Goal: Task Accomplishment & Management: Manage account settings

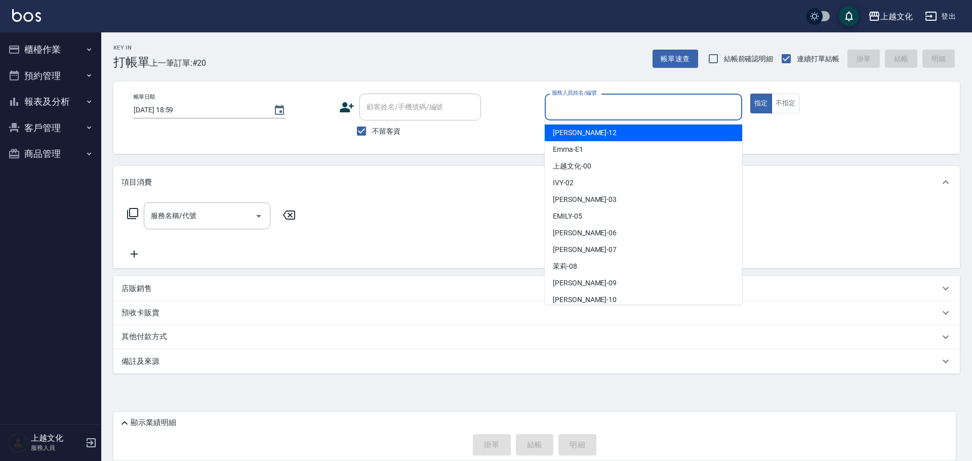
click at [632, 113] on input "服務人員姓名/編號" at bounding box center [643, 107] width 188 height 18
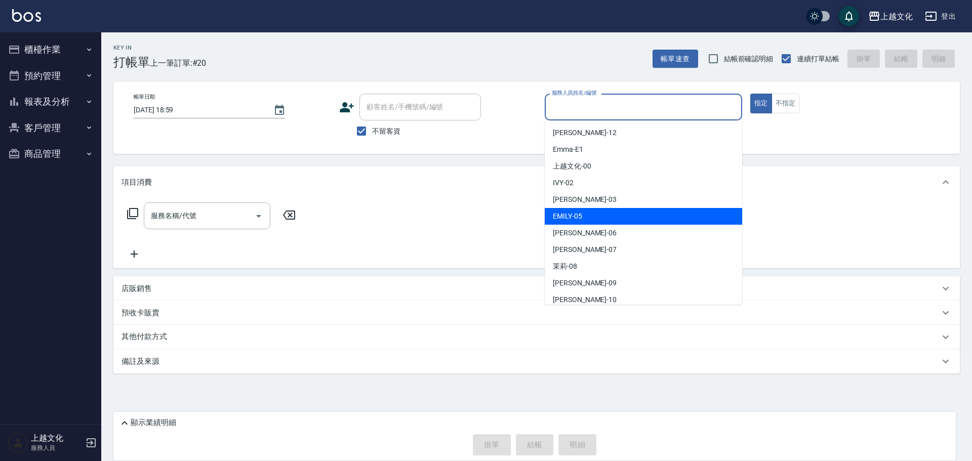
click at [626, 209] on div "[PERSON_NAME] -05" at bounding box center [643, 216] width 197 height 17
type input "EMILY-05"
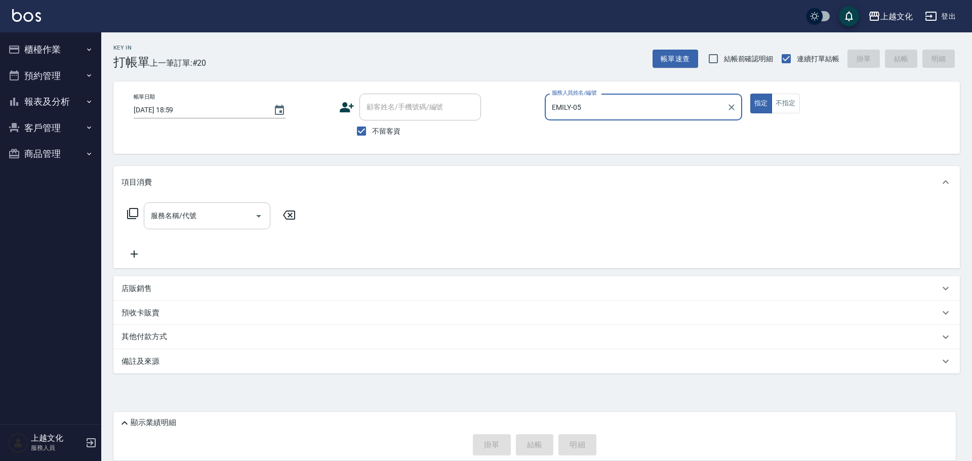
click at [186, 217] on input "服務名稱/代號" at bounding box center [199, 216] width 102 height 18
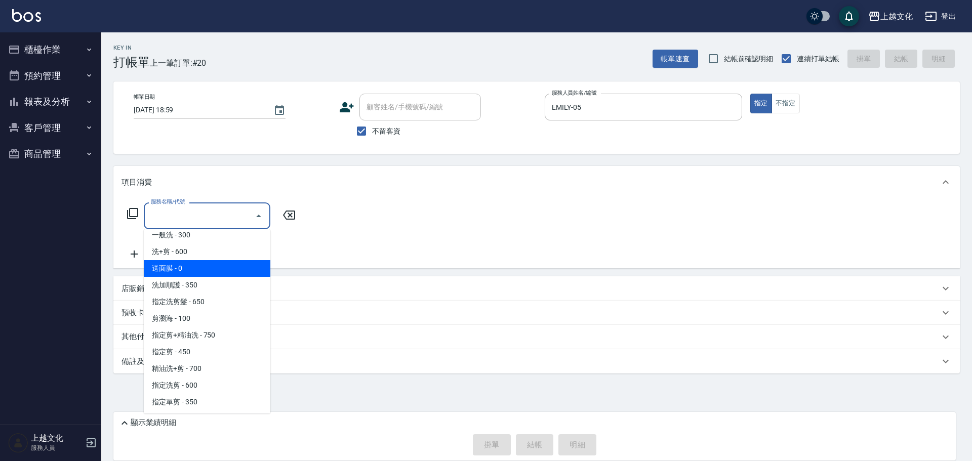
scroll to position [101, 0]
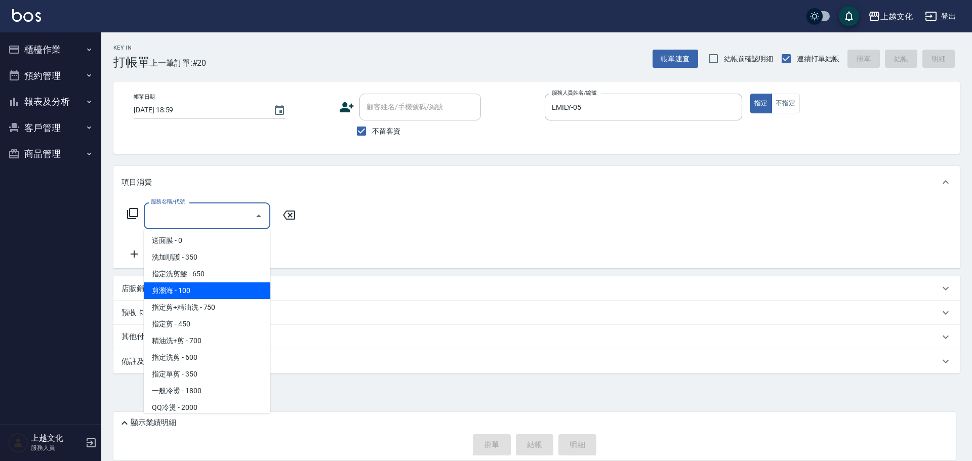
click at [215, 291] on span "剪瀏海 - 100" at bounding box center [207, 290] width 127 height 17
type input "剪瀏海(203)"
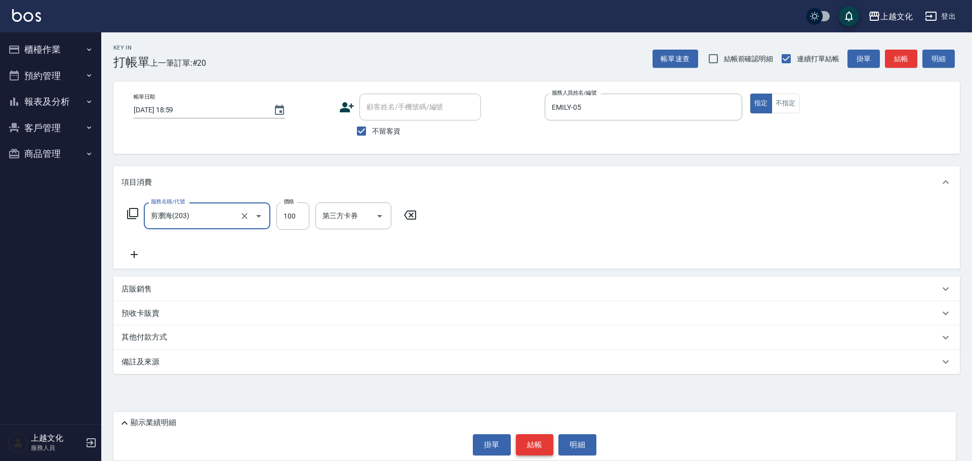
click at [531, 446] on button "結帳" at bounding box center [535, 444] width 38 height 21
click at [531, 447] on div "掛單 結帳 明細" at bounding box center [534, 444] width 832 height 21
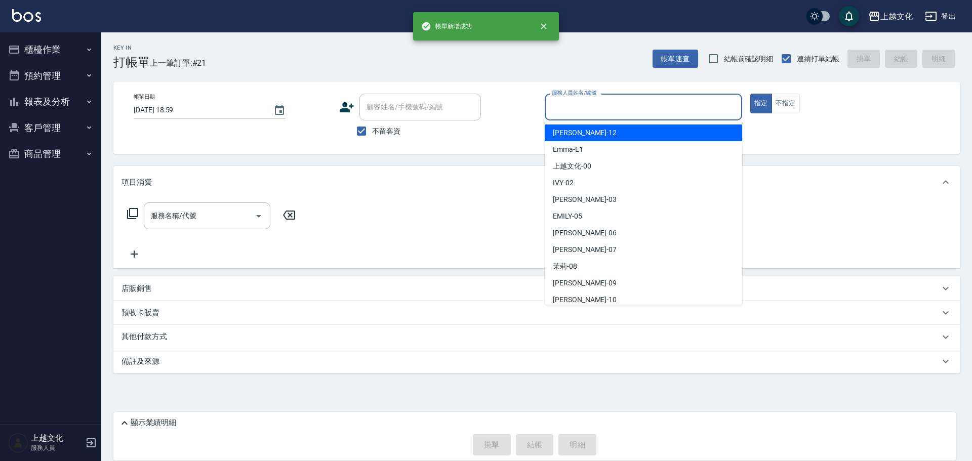
click at [595, 102] on input "服務人員姓名/編號" at bounding box center [643, 107] width 188 height 18
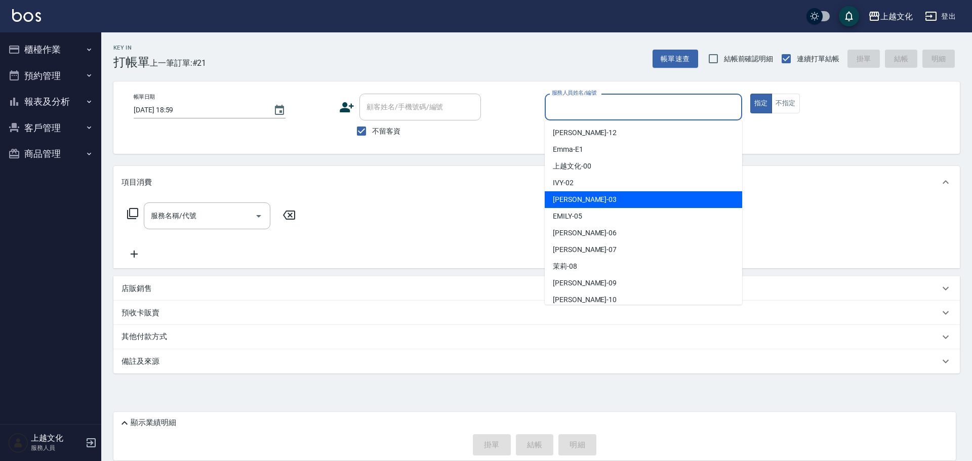
click at [611, 201] on div "[PERSON_NAME] -03" at bounding box center [643, 199] width 197 height 17
type input "[PERSON_NAME]-03"
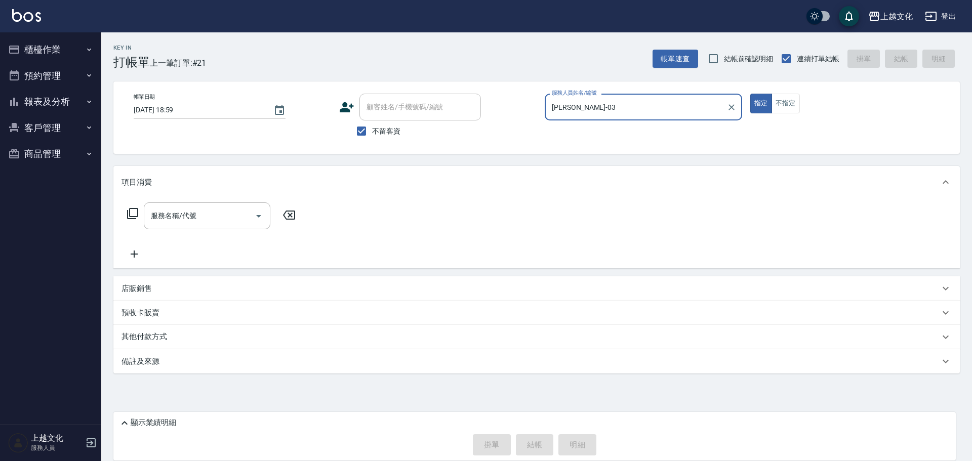
click at [128, 211] on icon at bounding box center [132, 213] width 11 height 11
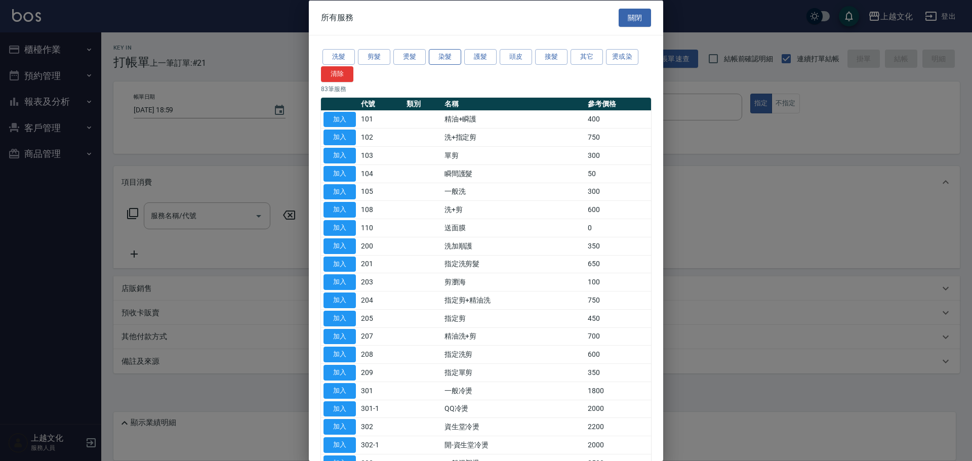
click at [435, 58] on button "染髮" at bounding box center [445, 57] width 32 height 16
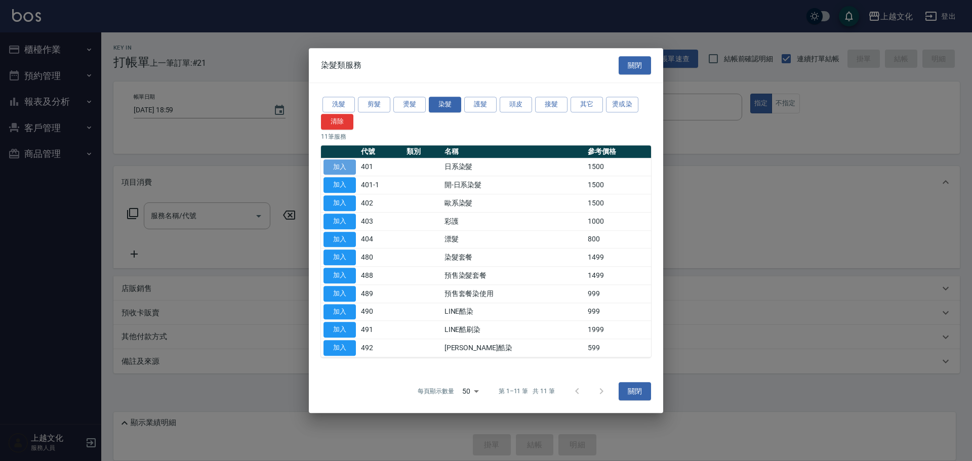
drag, startPoint x: 335, startPoint y: 165, endPoint x: 323, endPoint y: 178, distance: 17.2
click at [335, 164] on button "加入" at bounding box center [339, 167] width 32 height 16
type input "日系染髮(401)"
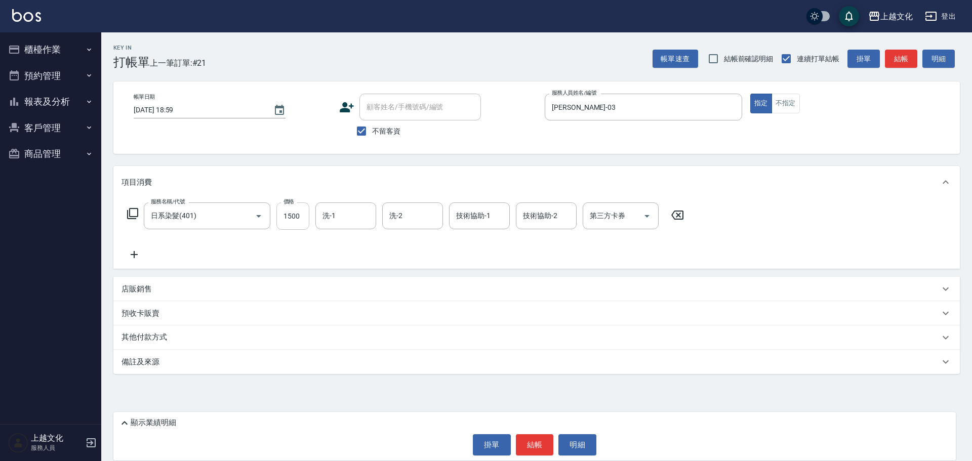
click at [294, 227] on input "1500" at bounding box center [292, 215] width 33 height 27
type input "2300"
click at [536, 445] on button "結帳" at bounding box center [535, 444] width 38 height 21
click at [536, 445] on div "掛單 結帳 明細" at bounding box center [534, 444] width 832 height 21
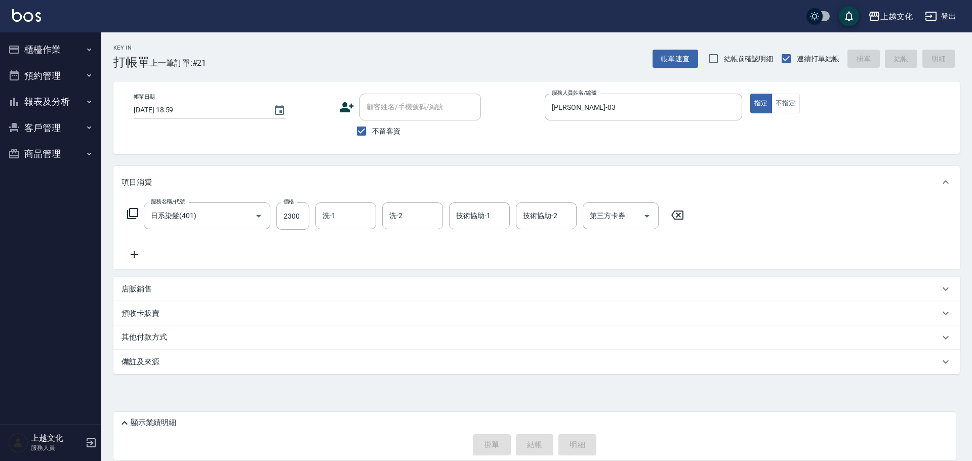
type input "[DATE] 19:00"
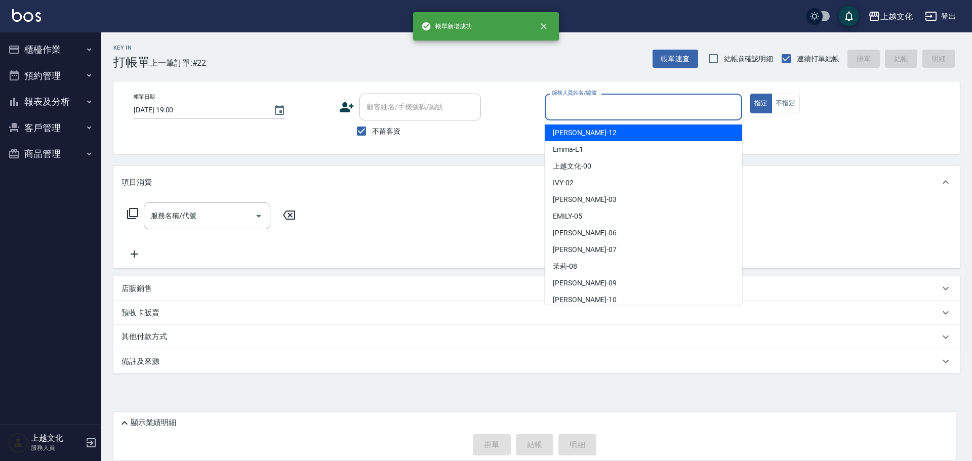
drag, startPoint x: 593, startPoint y: 112, endPoint x: 590, endPoint y: 144, distance: 32.5
click at [595, 112] on input "服務人員姓名/編號" at bounding box center [643, 107] width 188 height 18
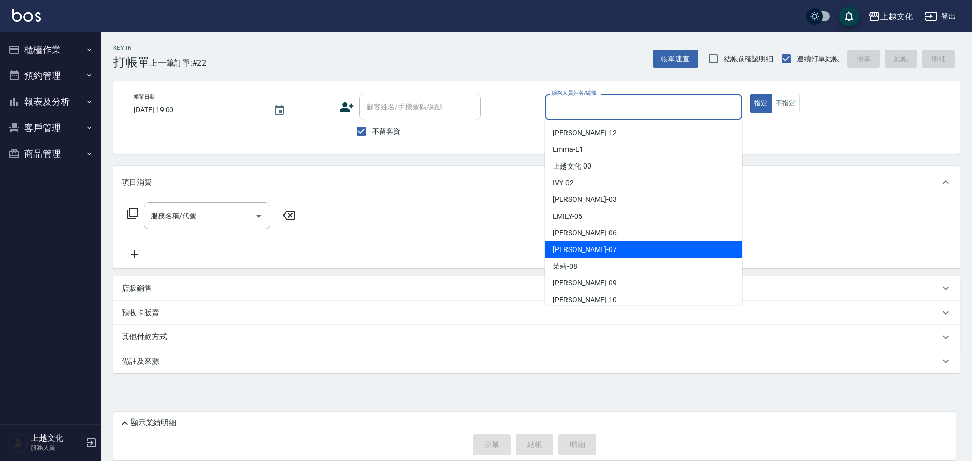
click at [592, 245] on div "[PERSON_NAME] -07" at bounding box center [643, 249] width 197 height 17
type input "[PERSON_NAME]-07"
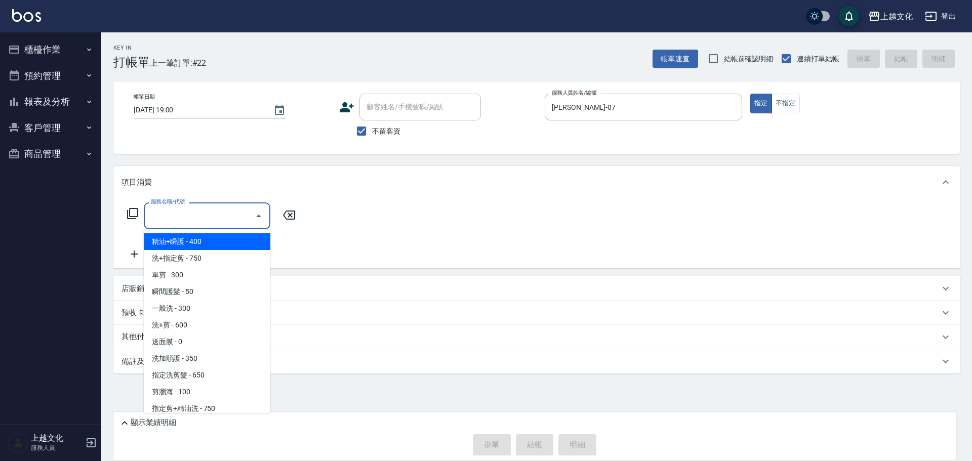
click at [214, 220] on input "服務名稱/代號" at bounding box center [199, 216] width 102 height 18
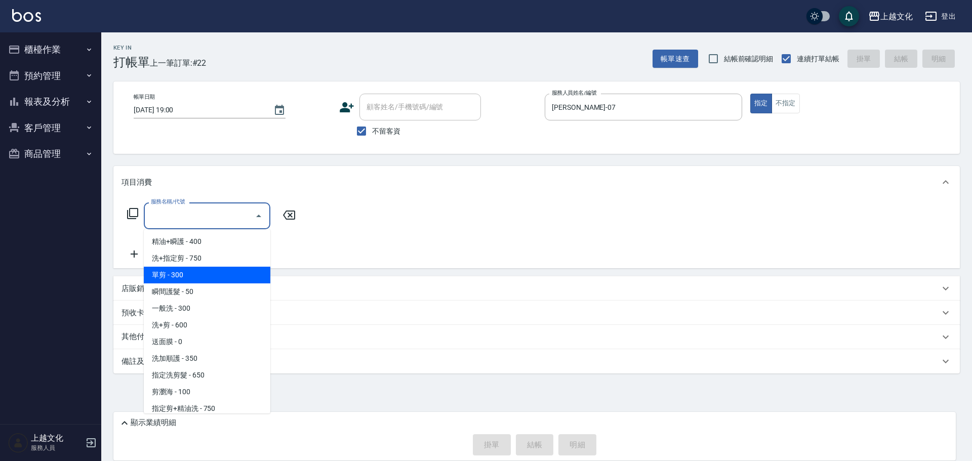
click at [230, 278] on span "單剪 - 300" at bounding box center [207, 275] width 127 height 17
type input "單剪(103)"
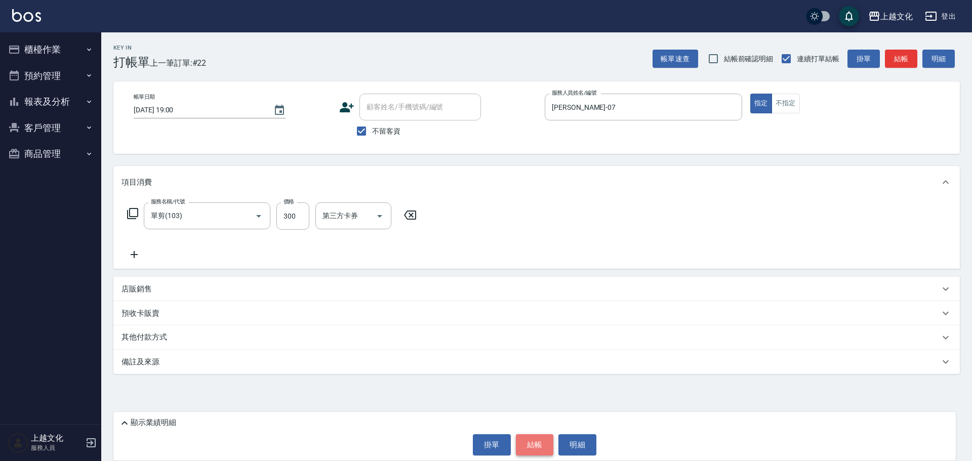
click at [541, 447] on button "結帳" at bounding box center [535, 444] width 38 height 21
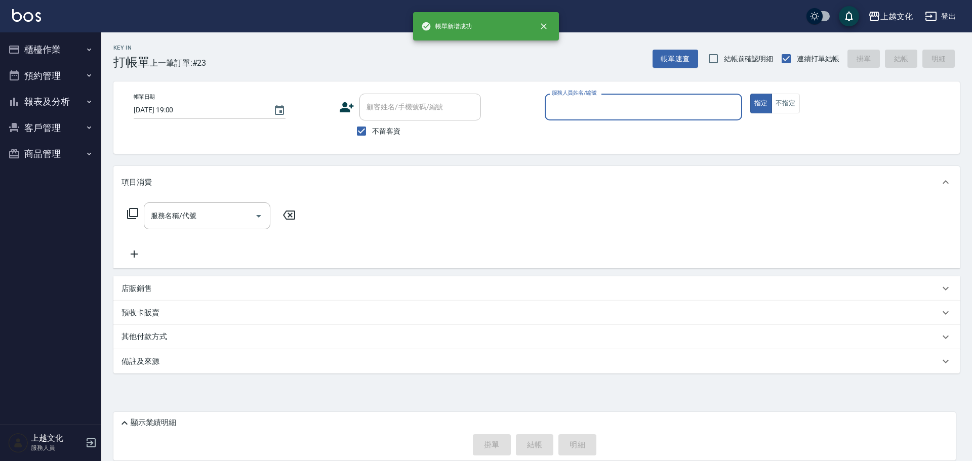
click at [581, 114] on input "服務人員姓名/編號" at bounding box center [643, 107] width 188 height 18
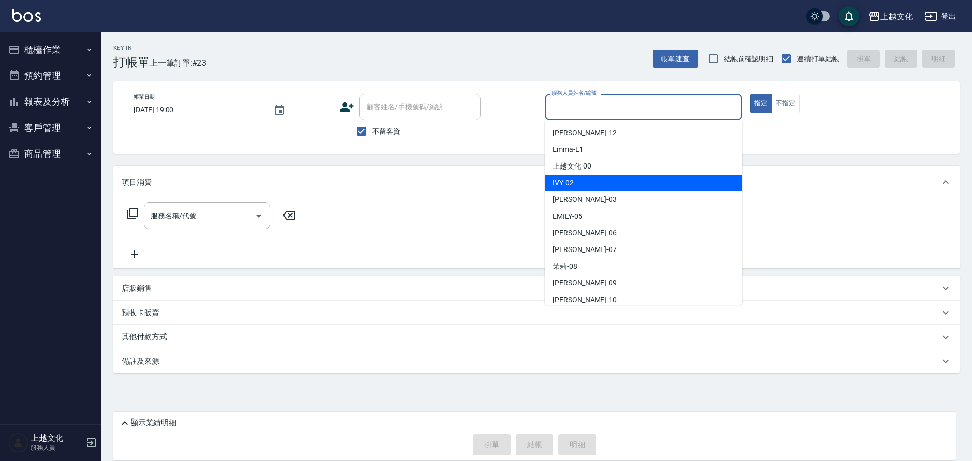
click at [580, 179] on div "IVY -02" at bounding box center [643, 183] width 197 height 17
click at [580, 179] on div "項目消費" at bounding box center [530, 182] width 818 height 11
type input "IVY-02"
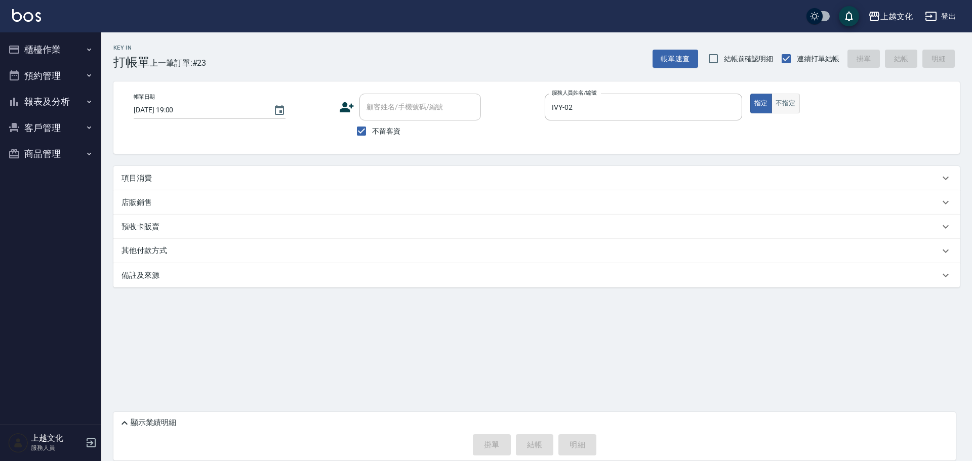
click at [776, 105] on button "不指定" at bounding box center [785, 104] width 28 height 20
drag, startPoint x: 128, startPoint y: 177, endPoint x: 169, endPoint y: 211, distance: 53.2
click at [129, 177] on p "項目消費" at bounding box center [136, 178] width 30 height 11
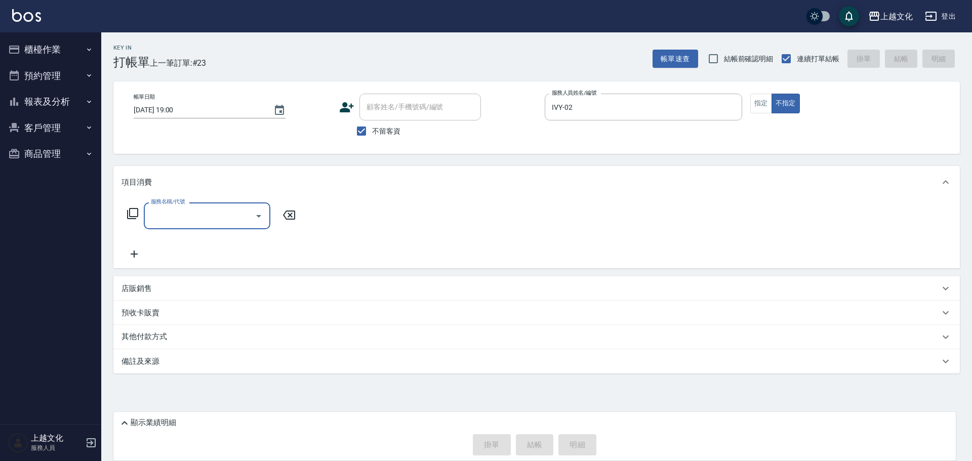
scroll to position [0, 0]
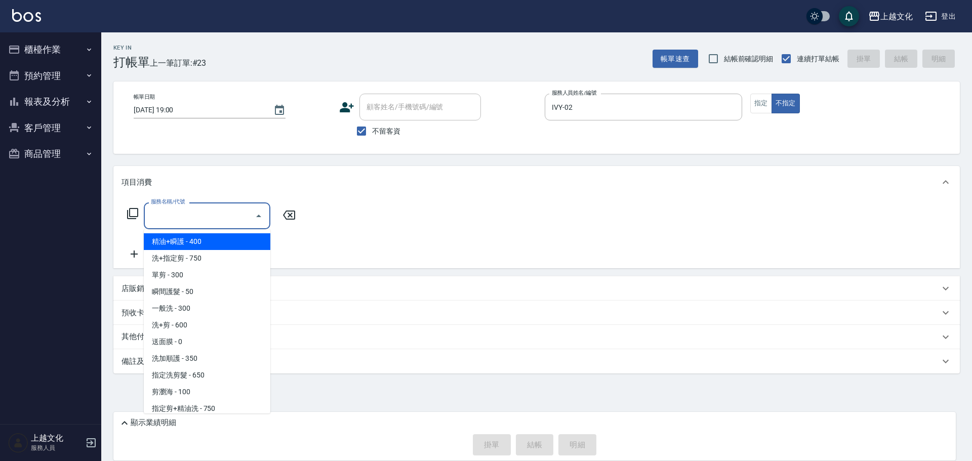
click at [179, 219] on input "服務名稱/代號" at bounding box center [199, 216] width 102 height 18
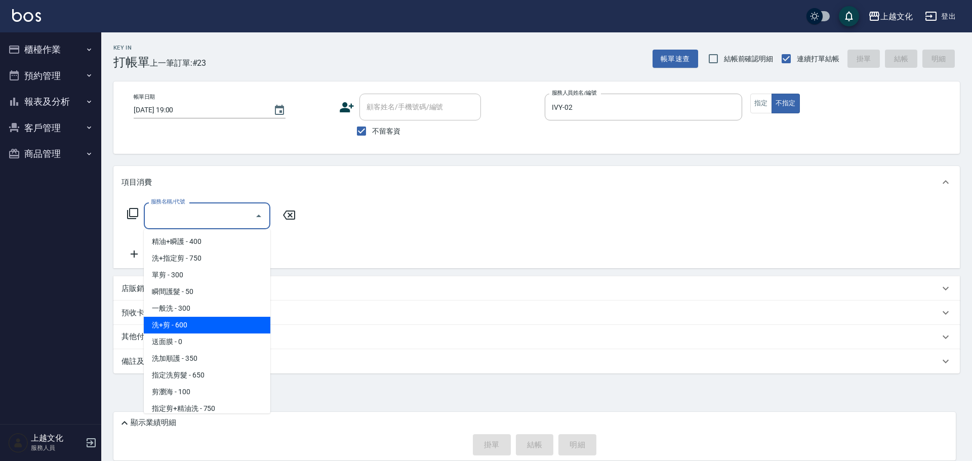
click at [181, 326] on span "洗+剪 - 600" at bounding box center [207, 325] width 127 height 17
type input "洗+剪(108)"
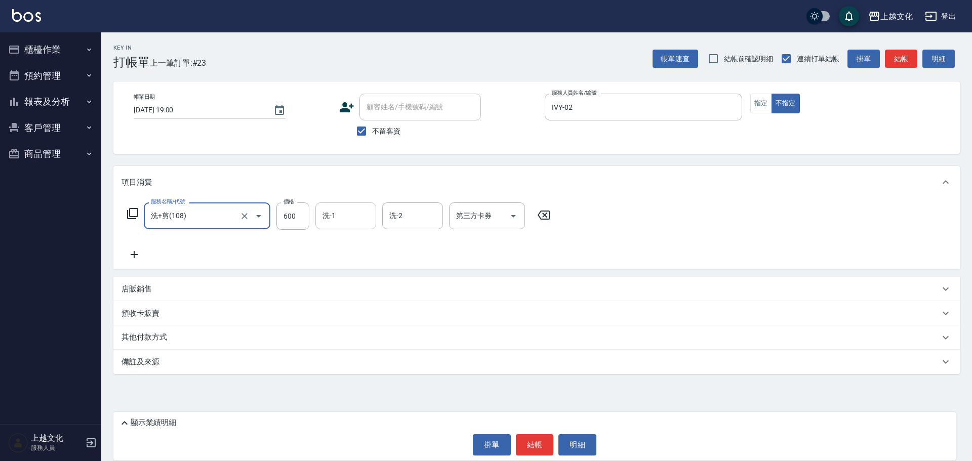
drag, startPoint x: 333, startPoint y: 215, endPoint x: 336, endPoint y: 228, distance: 12.9
click at [334, 215] on input "洗-1" at bounding box center [346, 216] width 52 height 18
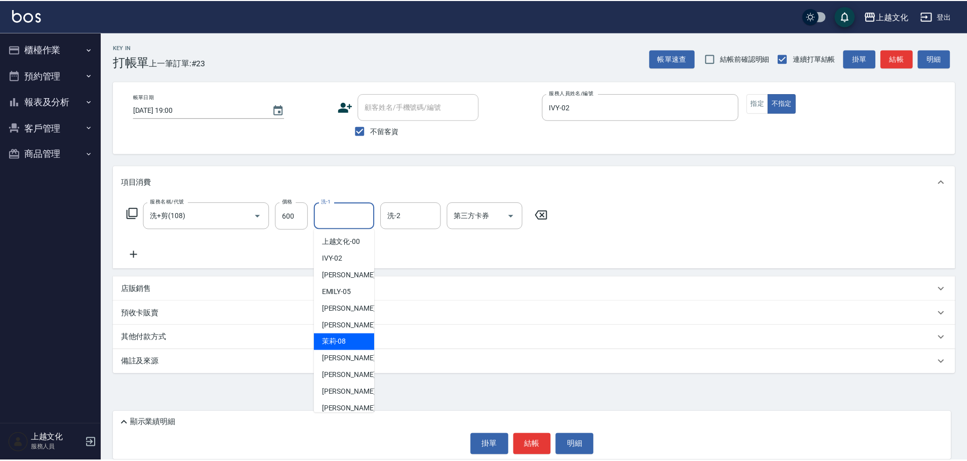
scroll to position [51, 0]
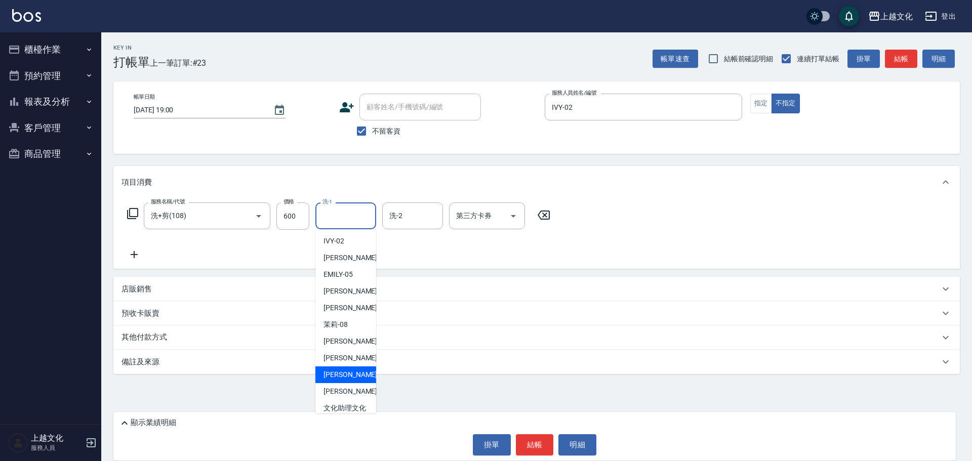
click at [350, 374] on span "[PERSON_NAME] -11" at bounding box center [355, 374] width 64 height 11
type input "[PERSON_NAME]-11"
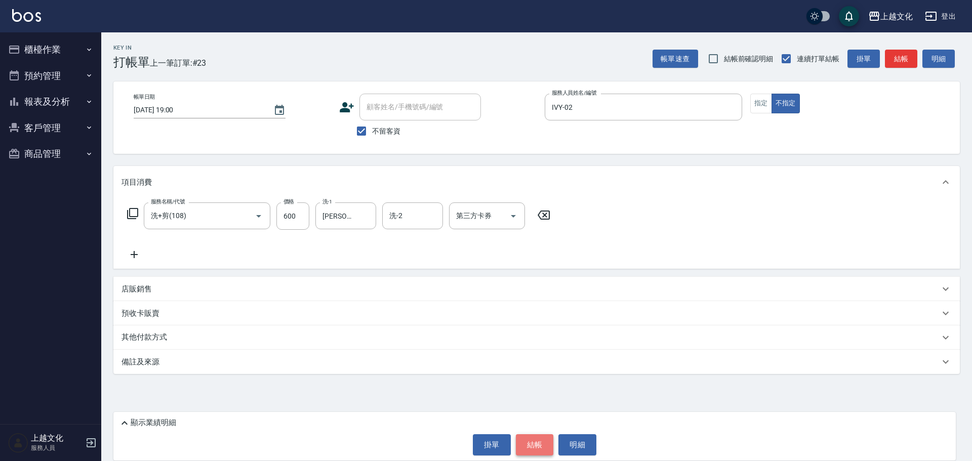
click at [534, 447] on button "結帳" at bounding box center [535, 444] width 38 height 21
click at [534, 447] on div "掛單 結帳 明細" at bounding box center [534, 444] width 832 height 21
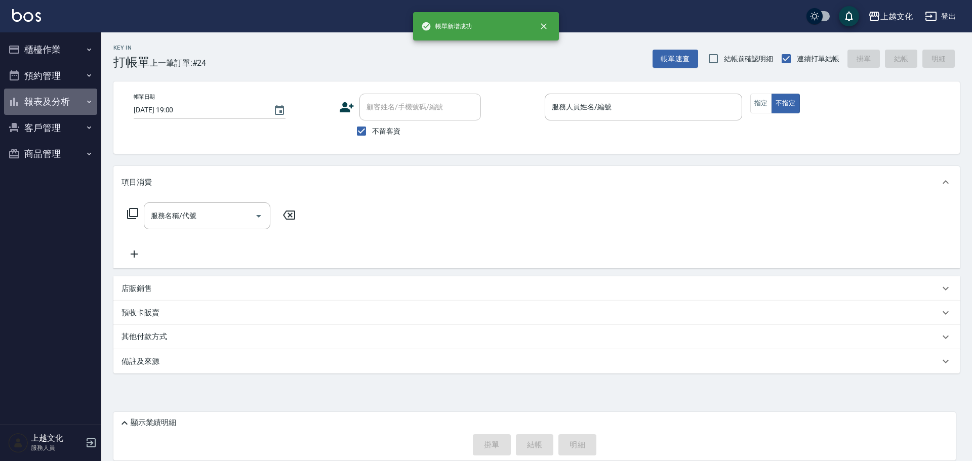
click at [41, 100] on button "報表及分析" at bounding box center [50, 102] width 93 height 26
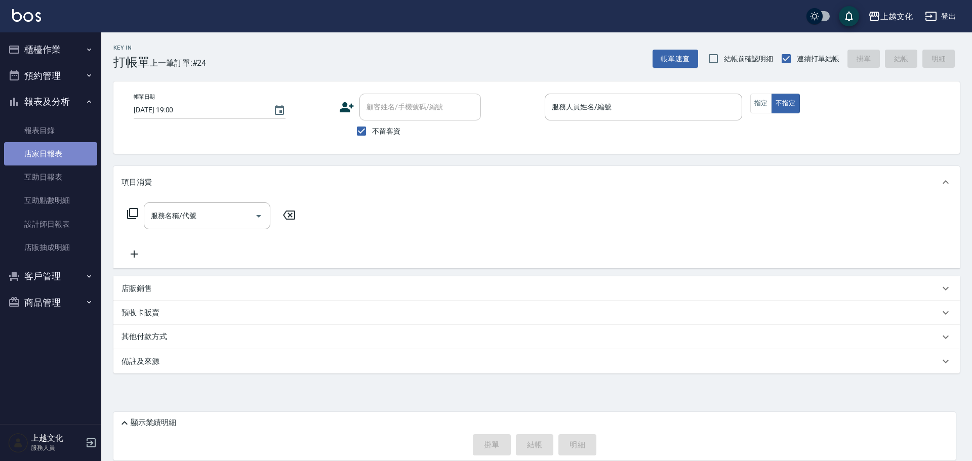
click at [46, 158] on link "店家日報表" at bounding box center [50, 153] width 93 height 23
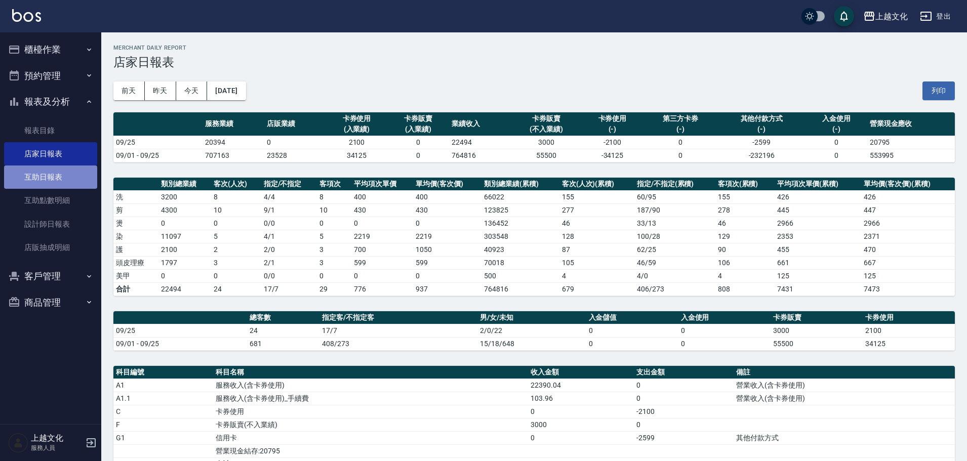
click at [51, 172] on link "互助日報表" at bounding box center [50, 176] width 93 height 23
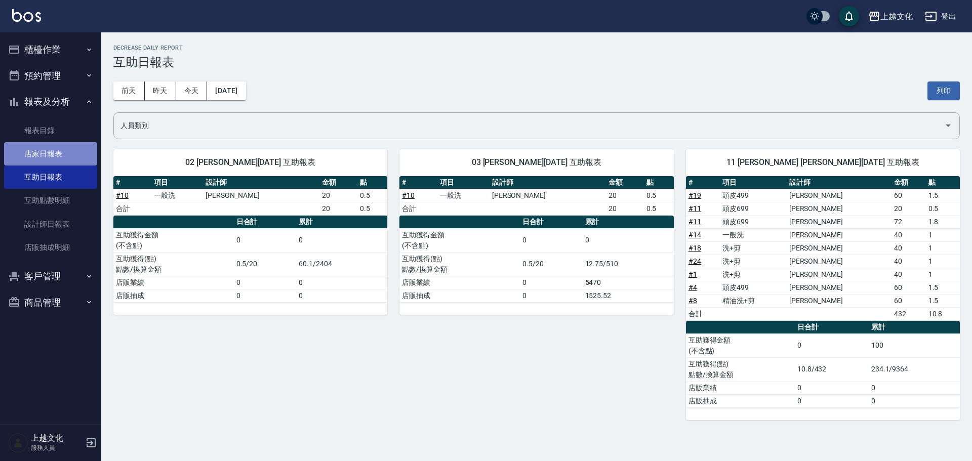
click at [32, 155] on link "店家日報表" at bounding box center [50, 153] width 93 height 23
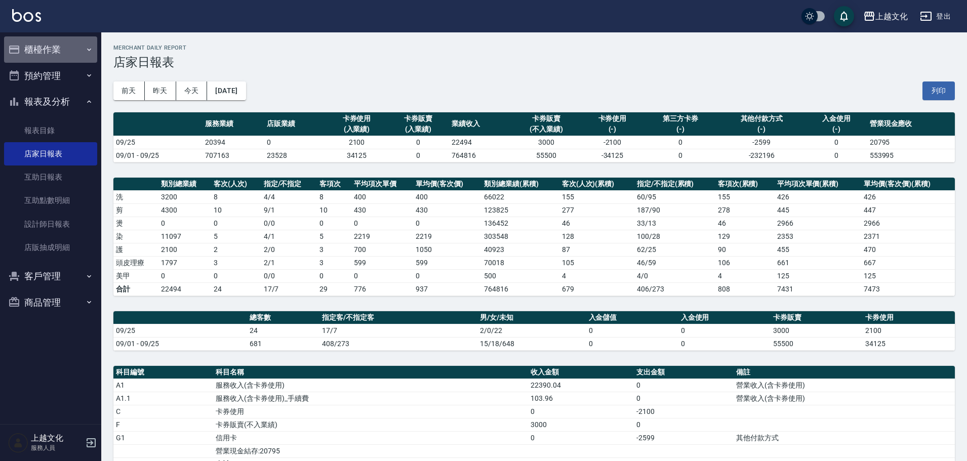
click at [30, 49] on button "櫃檯作業" at bounding box center [50, 49] width 93 height 26
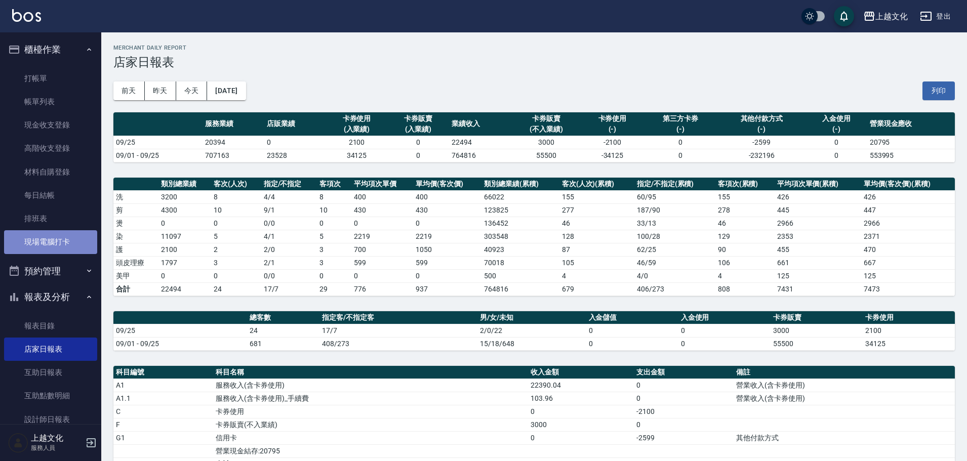
click at [51, 243] on link "現場電腦打卡" at bounding box center [50, 241] width 93 height 23
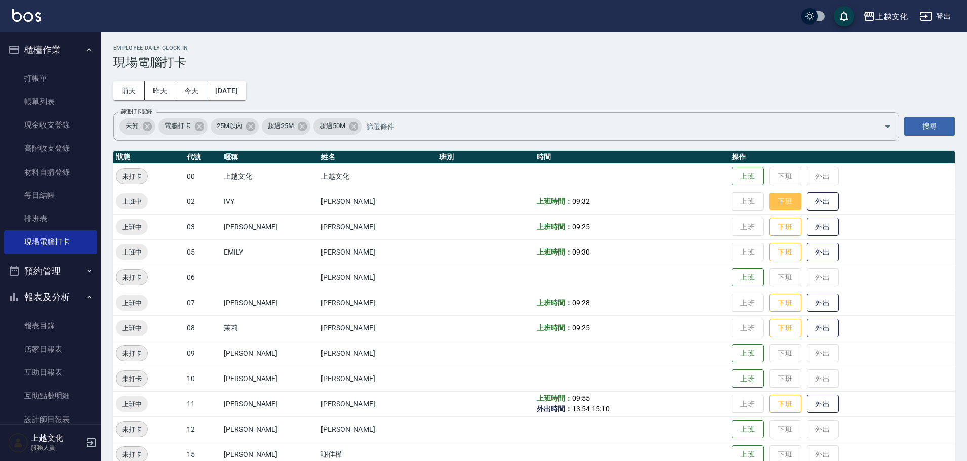
click at [773, 207] on button "下班" at bounding box center [785, 202] width 32 height 18
click at [778, 403] on button "下班" at bounding box center [785, 404] width 32 height 18
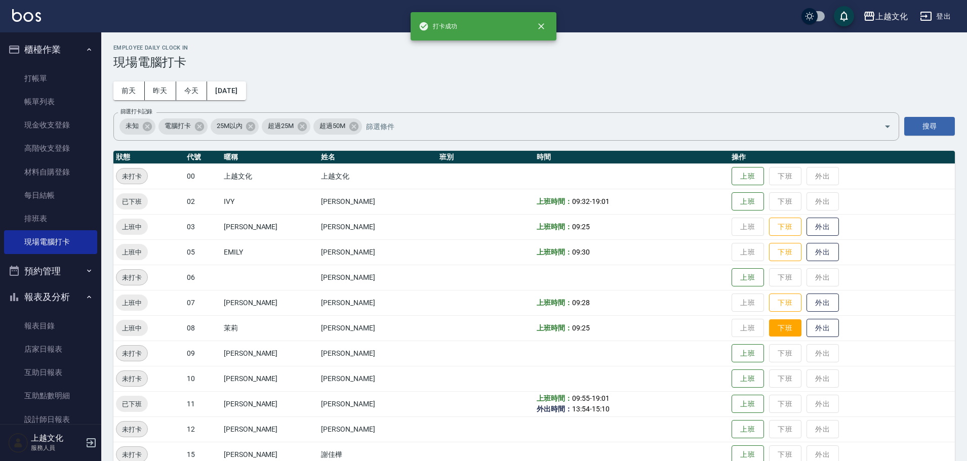
click at [775, 331] on button "下班" at bounding box center [785, 328] width 32 height 18
click at [769, 298] on button "下班" at bounding box center [785, 303] width 32 height 18
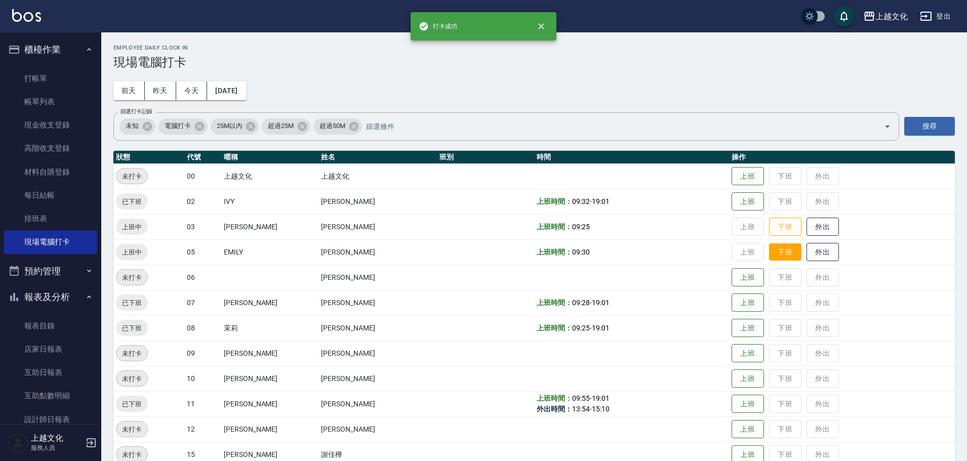
click at [772, 247] on button "下班" at bounding box center [785, 252] width 32 height 18
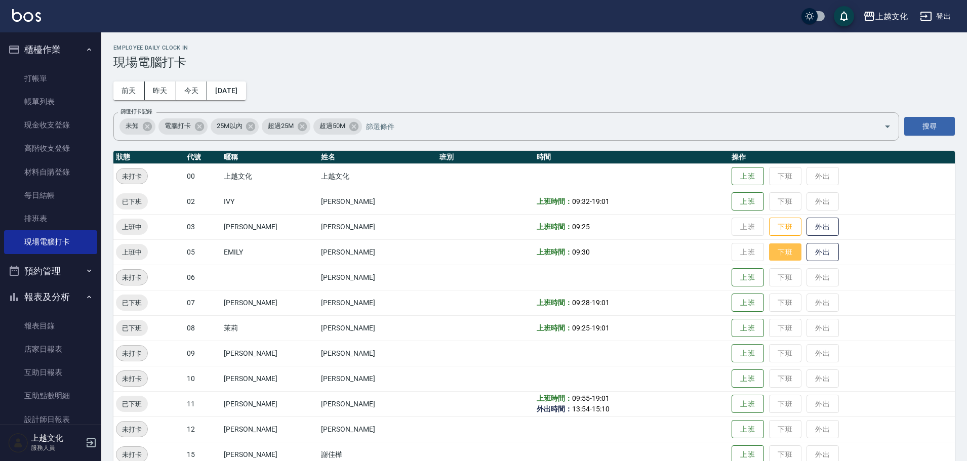
click at [772, 247] on button "下班" at bounding box center [785, 252] width 32 height 18
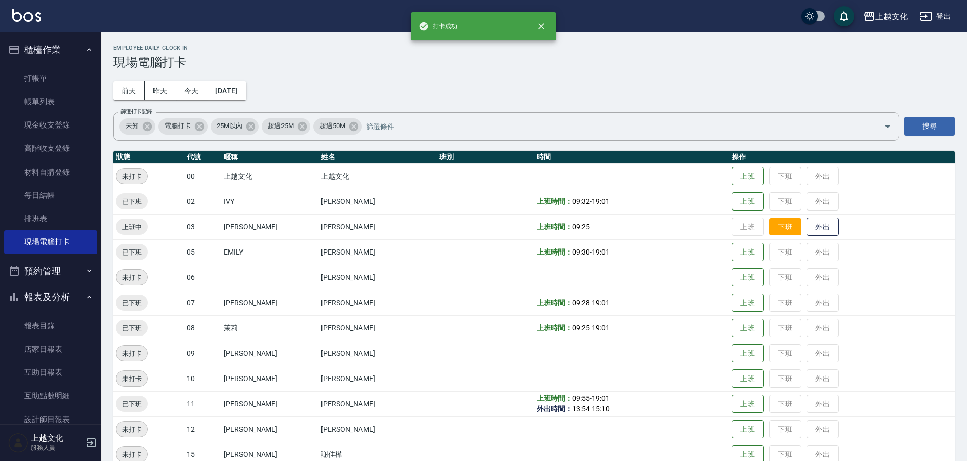
click at [777, 229] on button "下班" at bounding box center [785, 227] width 32 height 18
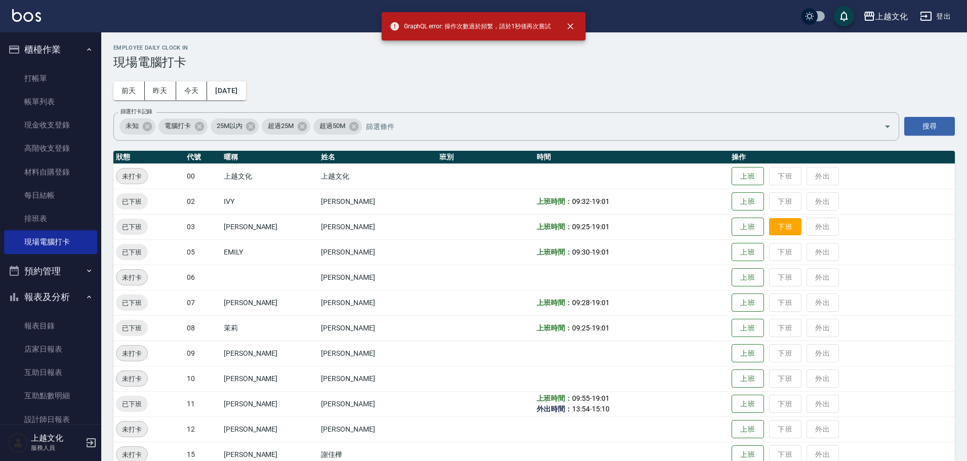
click at [777, 229] on td "上班 下班 外出" at bounding box center [842, 226] width 226 height 25
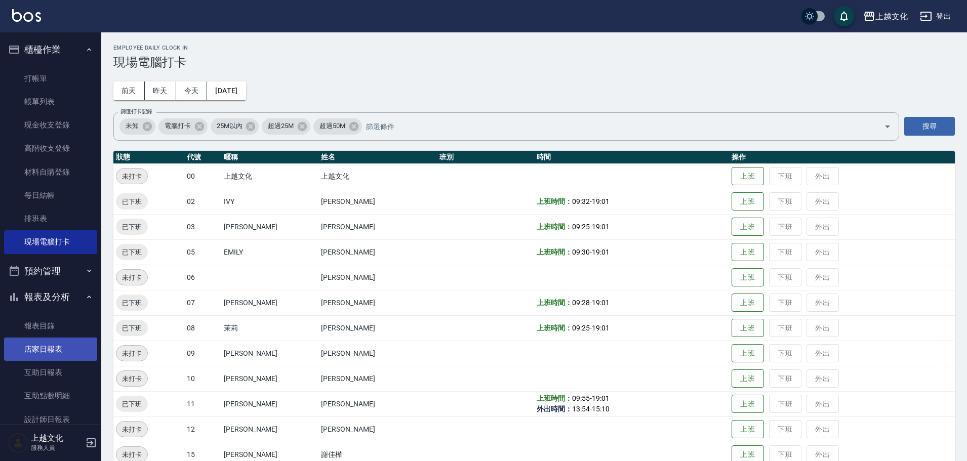
click at [33, 353] on link "店家日報表" at bounding box center [50, 349] width 93 height 23
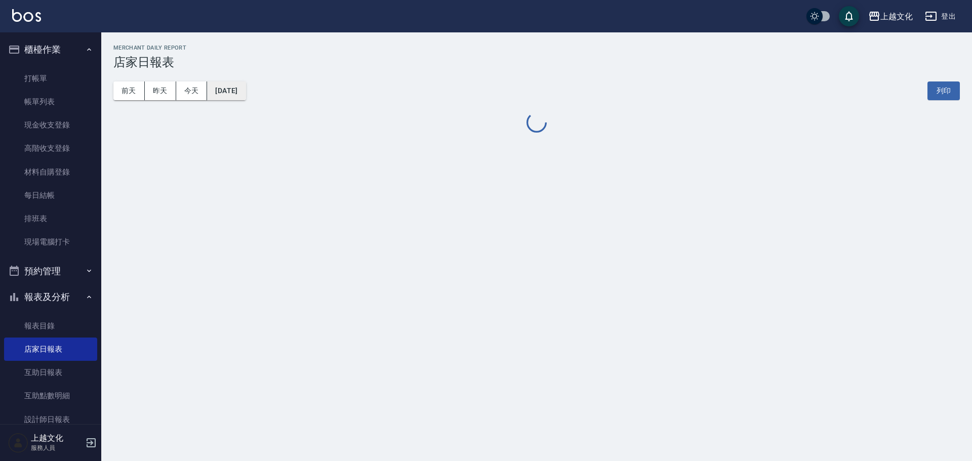
click at [232, 97] on button "[DATE]" at bounding box center [226, 90] width 38 height 19
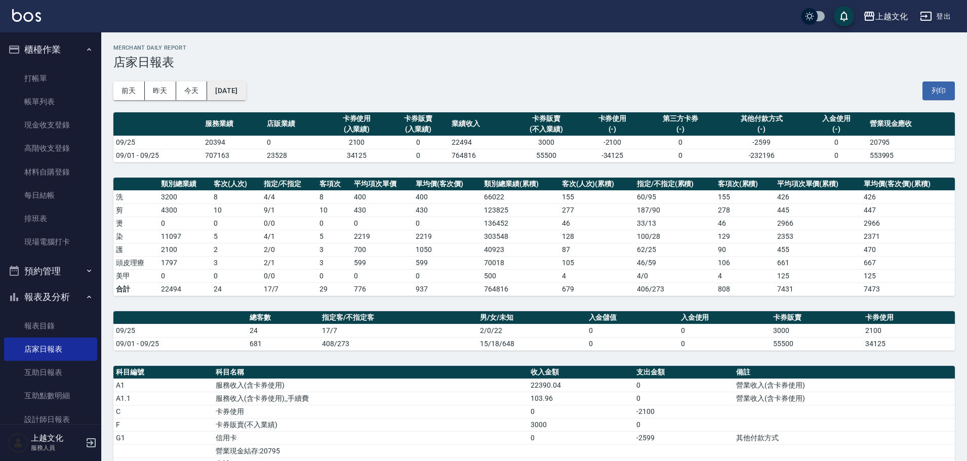
click at [229, 93] on button "[DATE]" at bounding box center [226, 90] width 38 height 19
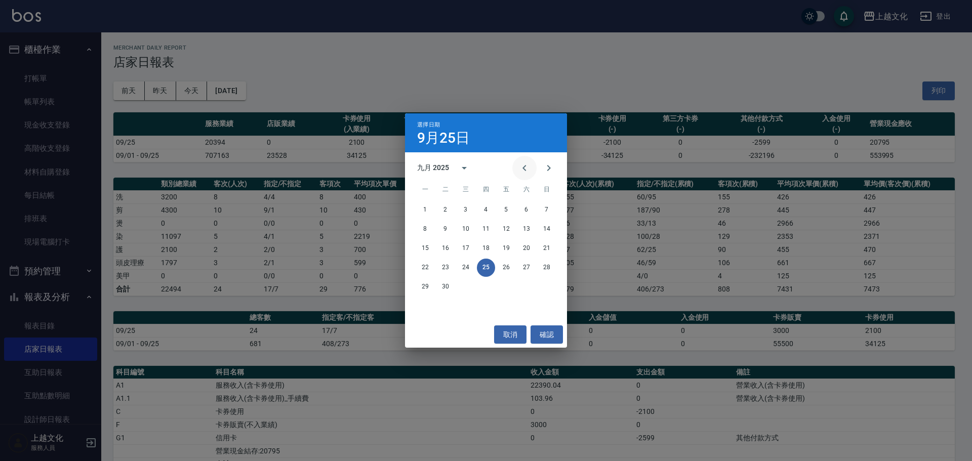
click at [526, 163] on icon "Previous month" at bounding box center [524, 168] width 12 height 12
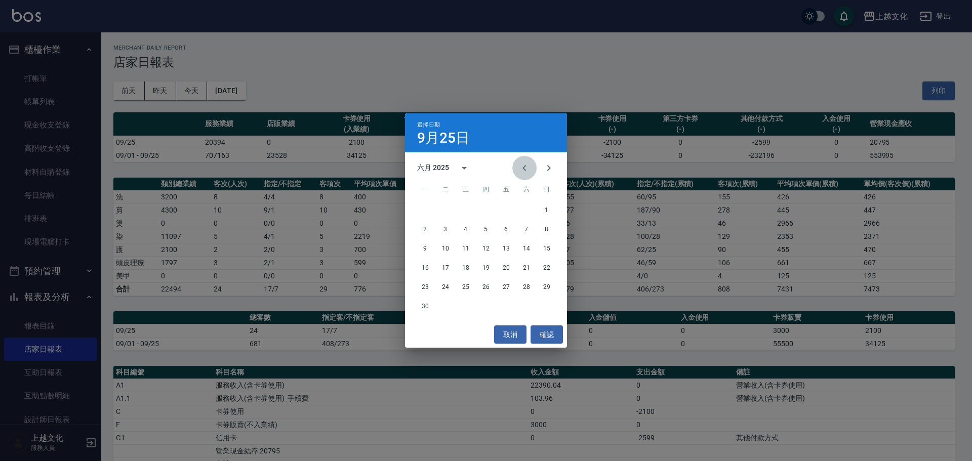
click at [526, 163] on icon "Previous month" at bounding box center [524, 168] width 12 height 12
click at [525, 163] on icon "Previous month" at bounding box center [524, 168] width 12 height 12
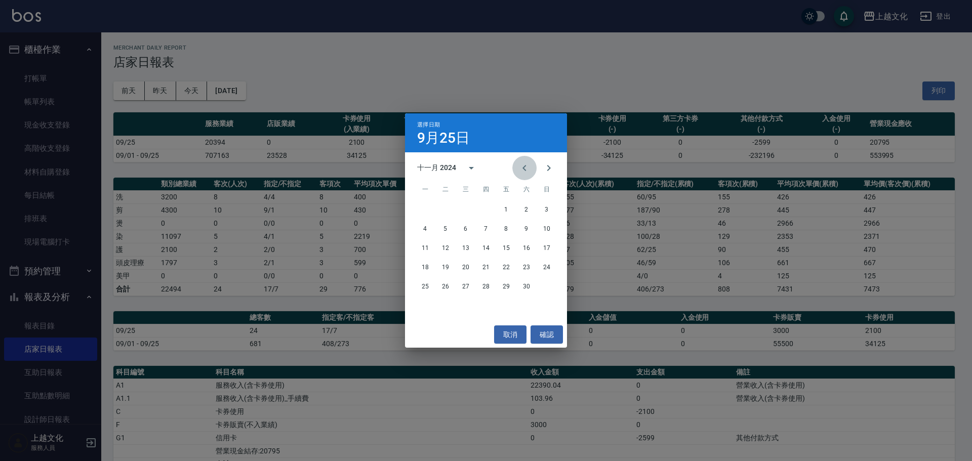
click at [525, 163] on icon "Previous month" at bounding box center [524, 168] width 12 height 12
click at [547, 166] on icon "Next month" at bounding box center [549, 168] width 12 height 12
click at [484, 285] on button "31" at bounding box center [486, 287] width 18 height 18
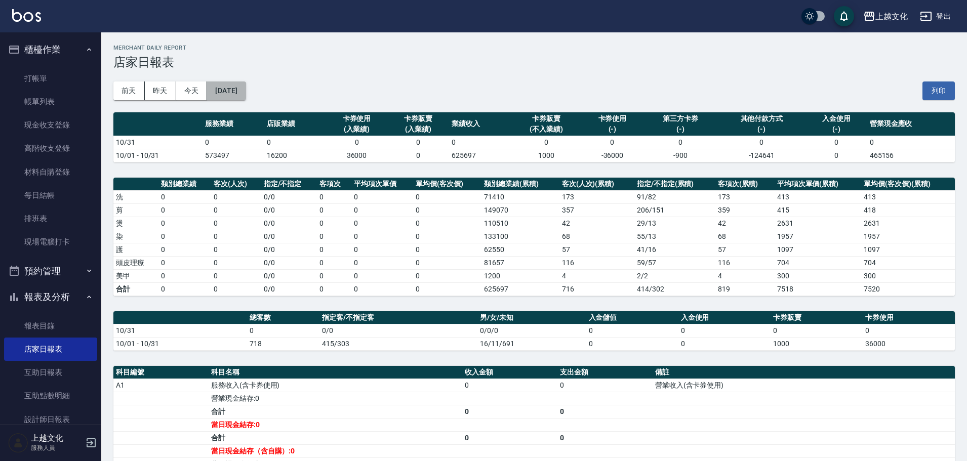
click at [245, 92] on button "[DATE]" at bounding box center [226, 90] width 38 height 19
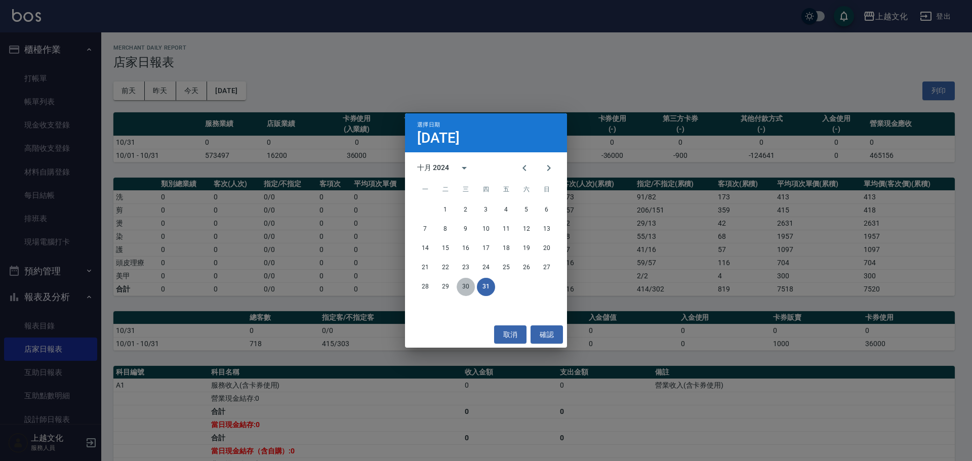
click at [462, 289] on button "30" at bounding box center [465, 287] width 18 height 18
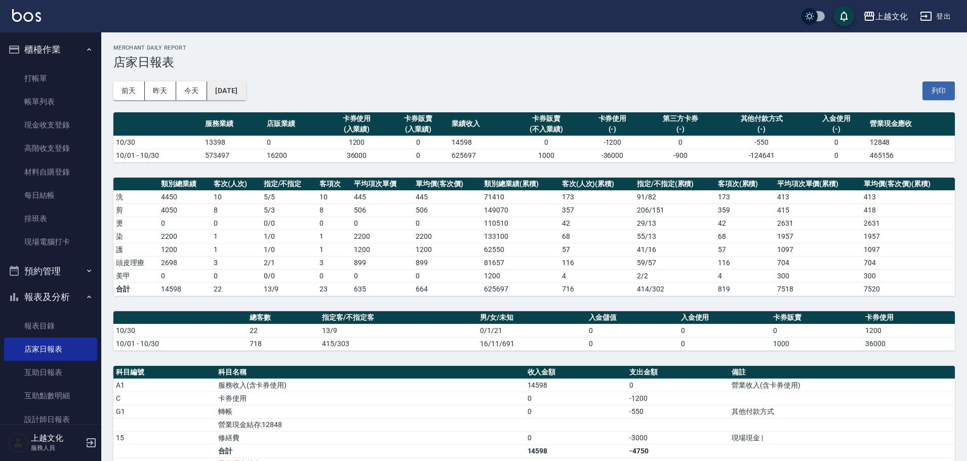
click at [244, 98] on button "[DATE]" at bounding box center [226, 90] width 38 height 19
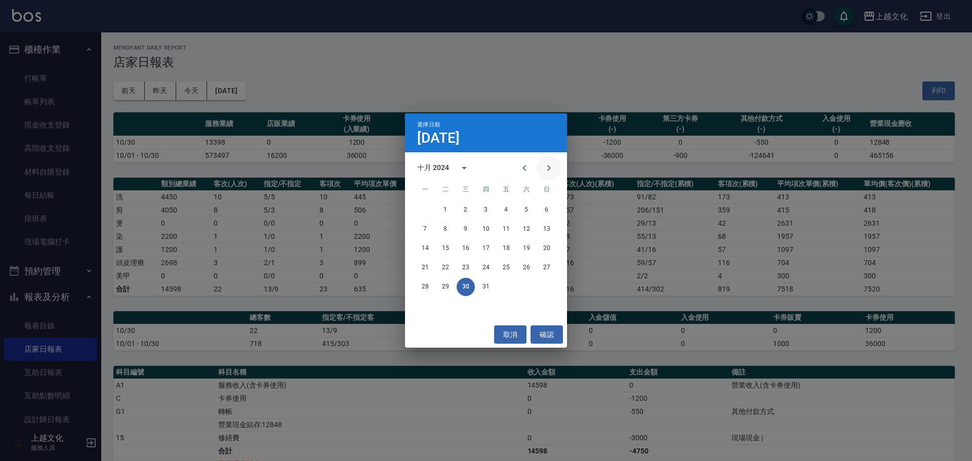
click at [551, 167] on icon "Next month" at bounding box center [549, 168] width 12 height 12
click at [528, 288] on button "30" at bounding box center [526, 287] width 18 height 18
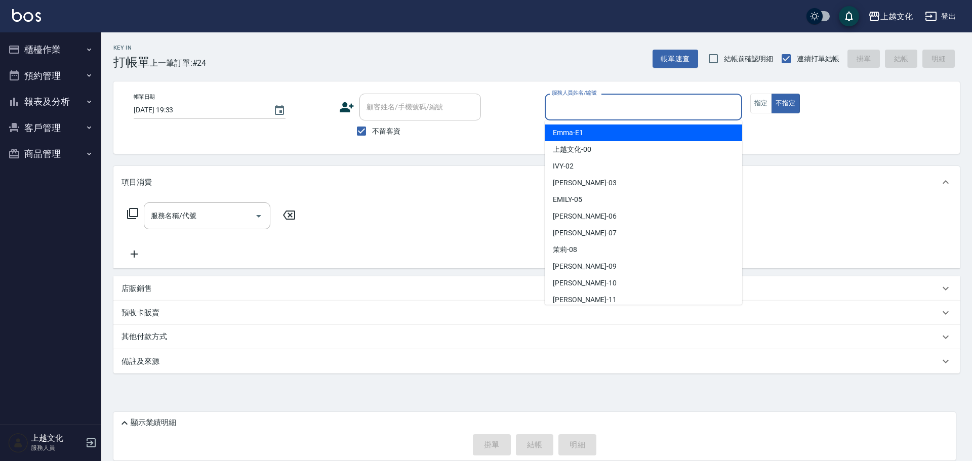
click at [611, 115] on input "服務人員姓名/編號" at bounding box center [643, 107] width 188 height 18
click at [609, 113] on input "服務人員姓名/編號" at bounding box center [643, 107] width 188 height 18
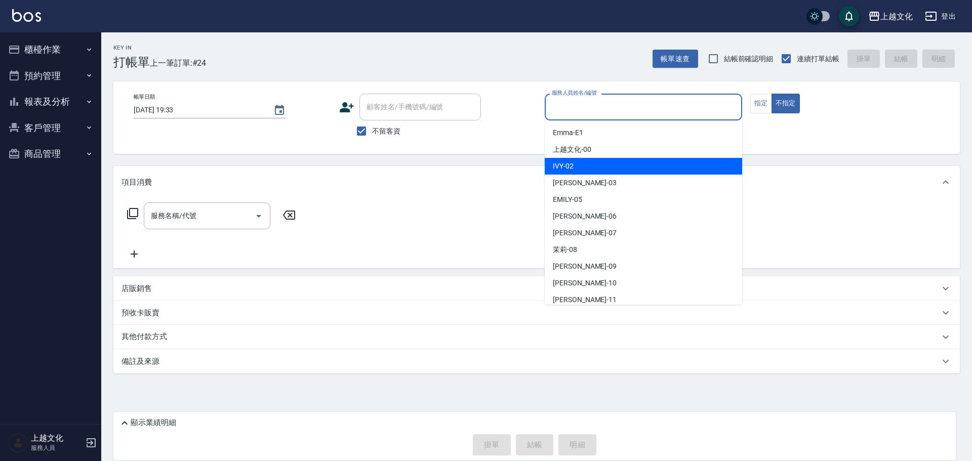
click at [584, 163] on div "IVY -02" at bounding box center [643, 166] width 197 height 17
type input "IVY-02"
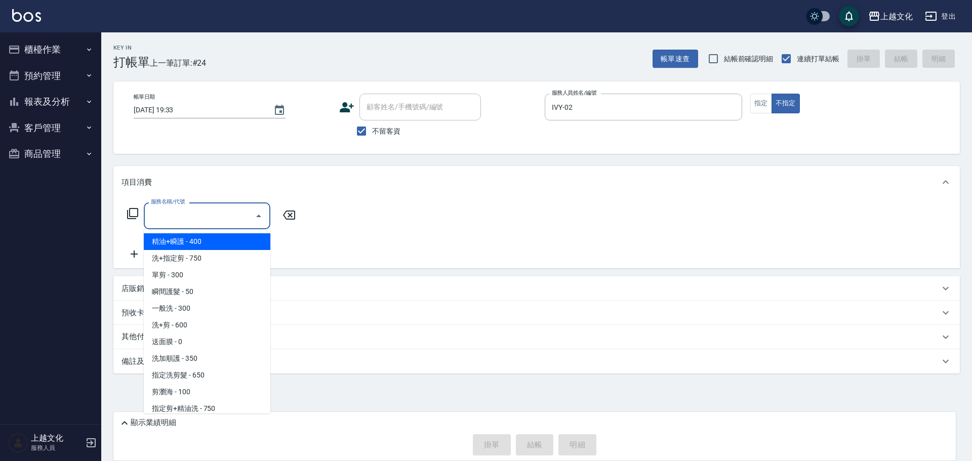
click at [202, 218] on input "服務名稱/代號" at bounding box center [199, 216] width 102 height 18
click at [198, 245] on span "精油+瞬護 - 400" at bounding box center [207, 241] width 127 height 17
type input "精油+瞬護(101)"
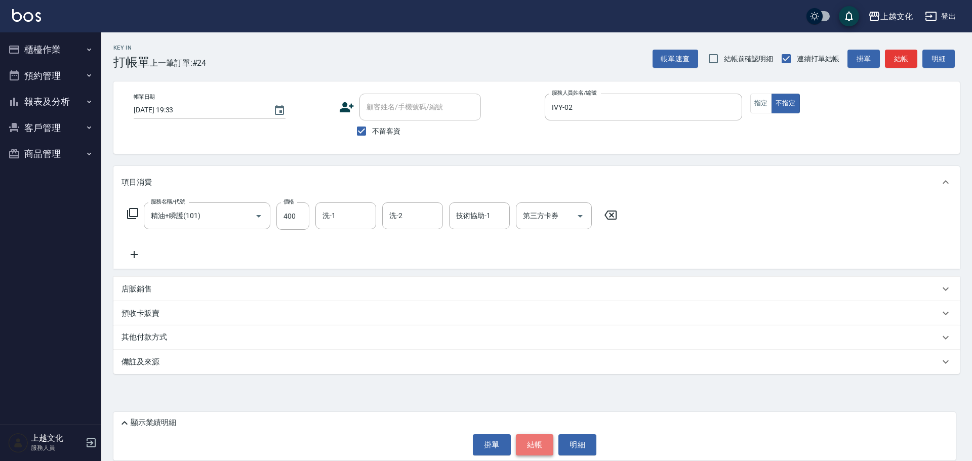
click at [540, 447] on button "結帳" at bounding box center [535, 444] width 38 height 21
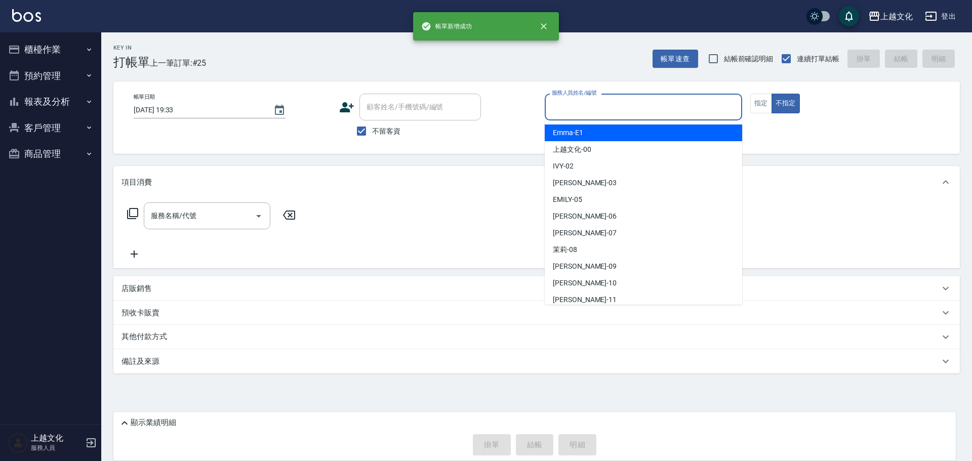
click at [602, 109] on input "服務人員姓名/編號" at bounding box center [643, 107] width 188 height 18
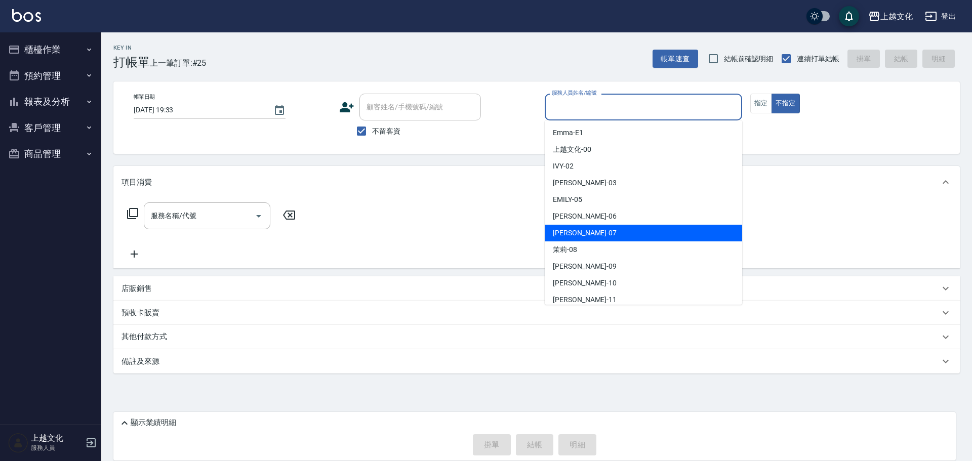
click at [573, 229] on div "[PERSON_NAME] -07" at bounding box center [643, 233] width 197 height 17
type input "[PERSON_NAME]-07"
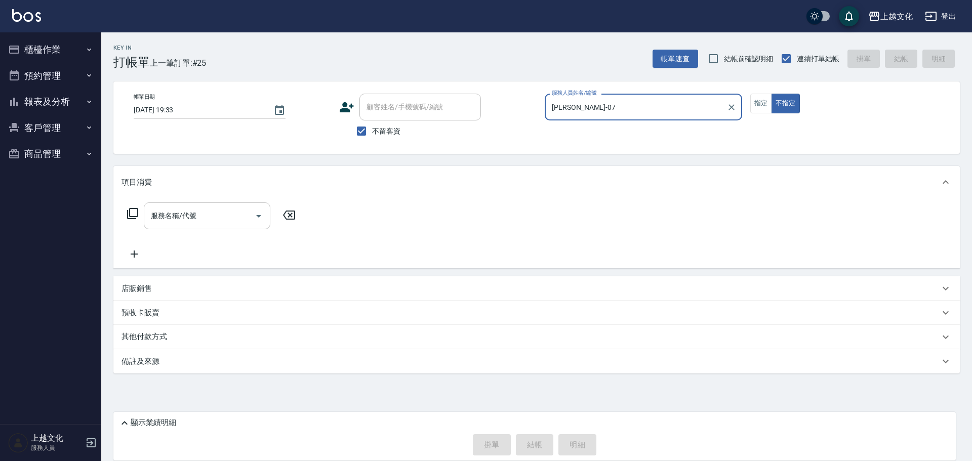
click at [230, 214] on input "服務名稱/代號" at bounding box center [199, 216] width 102 height 18
drag, startPoint x: 230, startPoint y: 214, endPoint x: 196, endPoint y: 233, distance: 39.4
click at [229, 215] on input "服務名稱/代號" at bounding box center [199, 216] width 102 height 18
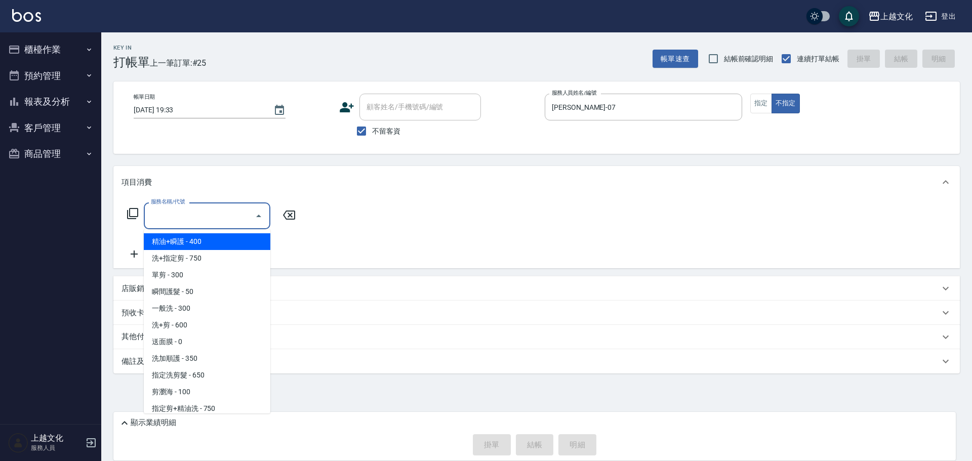
click at [191, 217] on input "服務名稱/代號" at bounding box center [199, 216] width 102 height 18
click at [180, 238] on span "精油+瞬護 - 400" at bounding box center [207, 241] width 127 height 17
type input "精油+瞬護(101)"
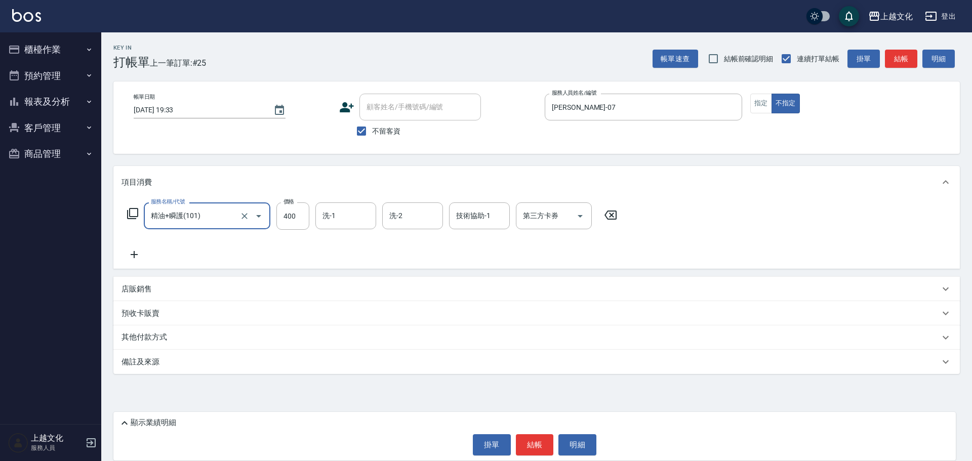
click at [533, 447] on button "結帳" at bounding box center [535, 444] width 38 height 21
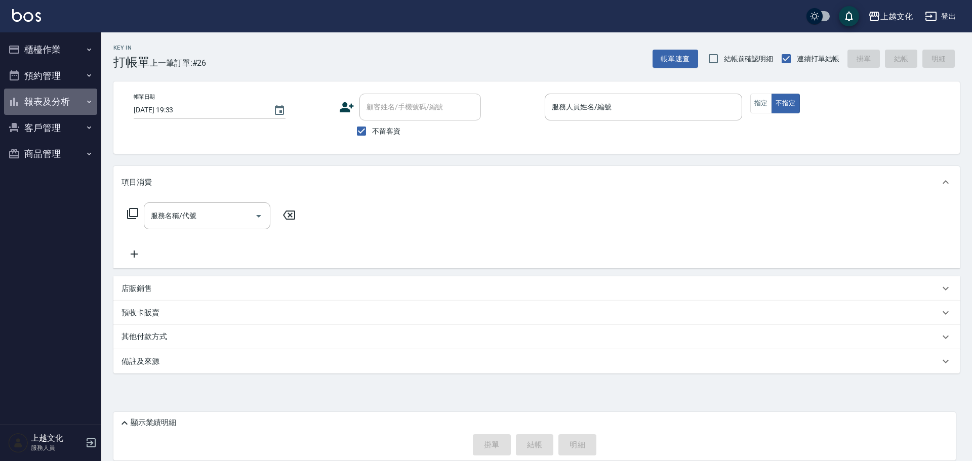
click at [54, 97] on button "報表及分析" at bounding box center [50, 102] width 93 height 26
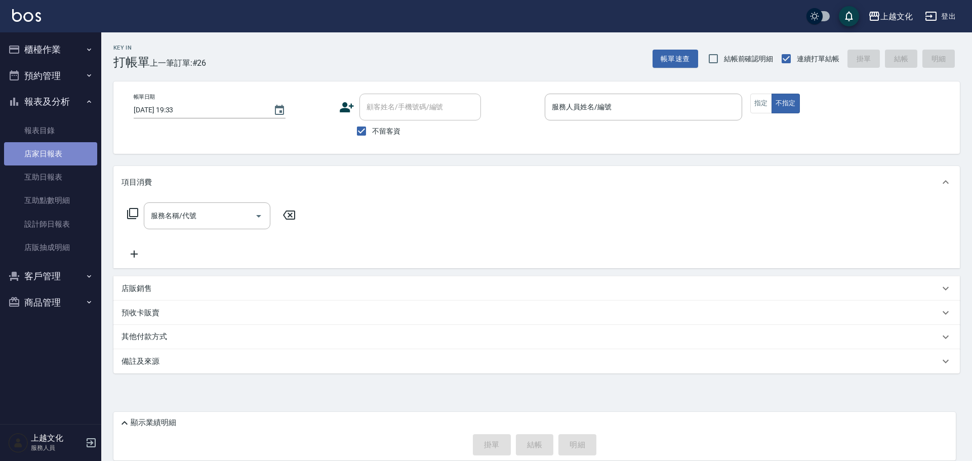
click at [53, 149] on link "店家日報表" at bounding box center [50, 153] width 93 height 23
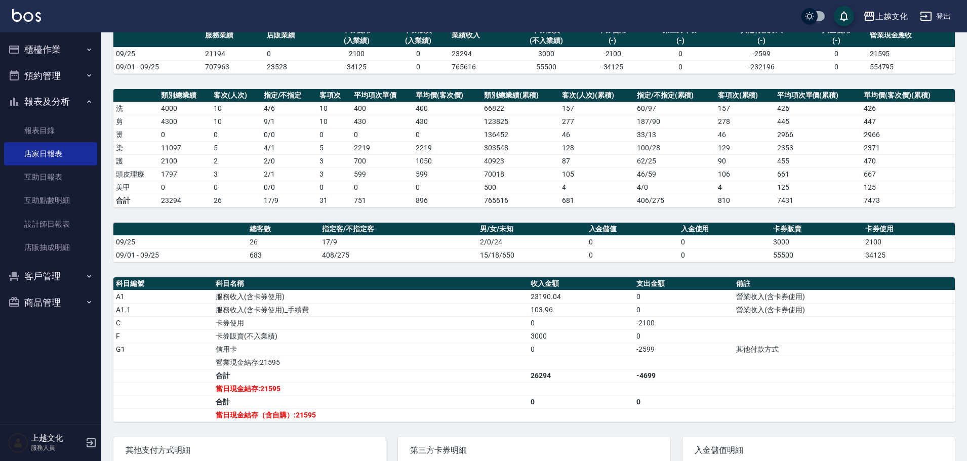
scroll to position [169, 0]
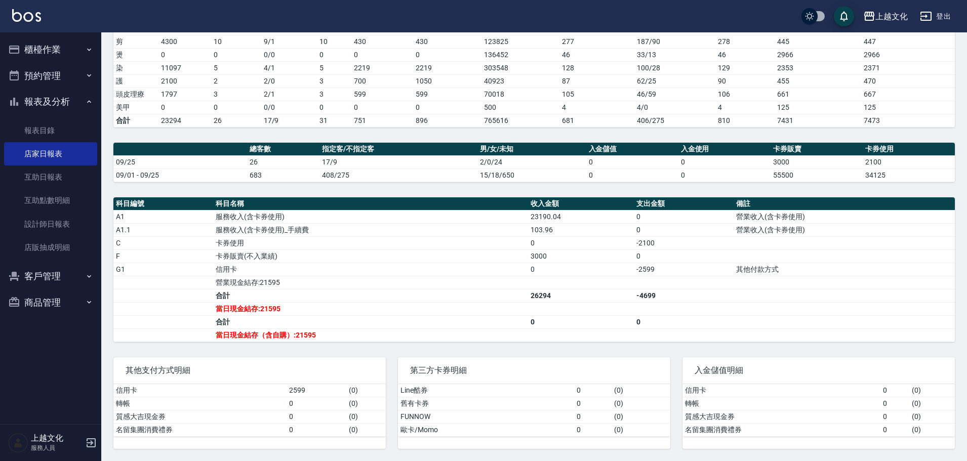
click at [35, 53] on button "櫃檯作業" at bounding box center [50, 49] width 93 height 26
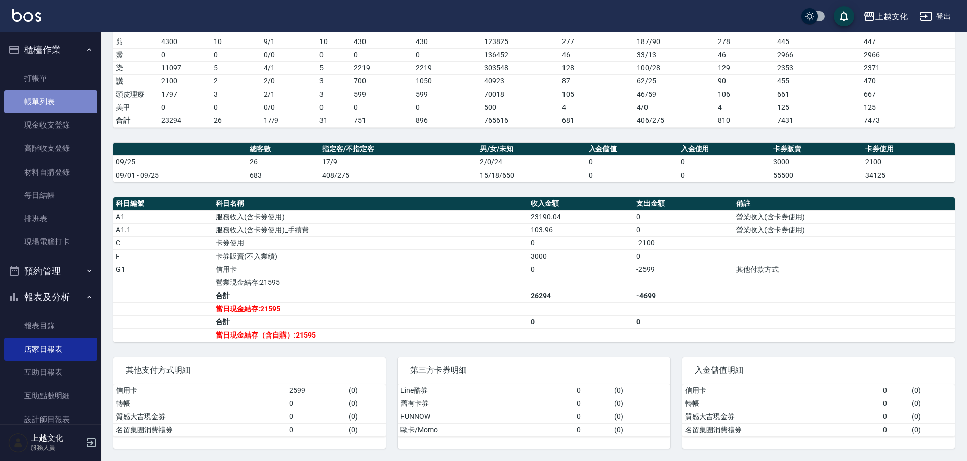
click at [51, 102] on link "帳單列表" at bounding box center [50, 101] width 93 height 23
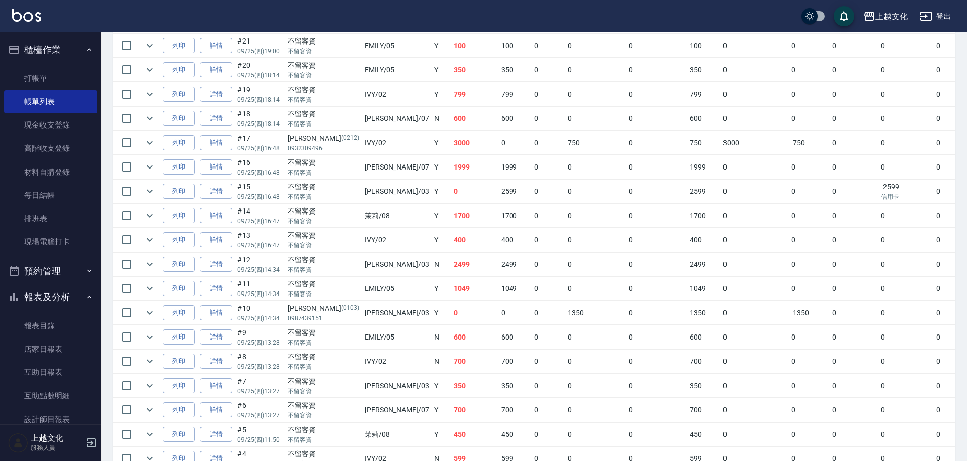
scroll to position [455, 0]
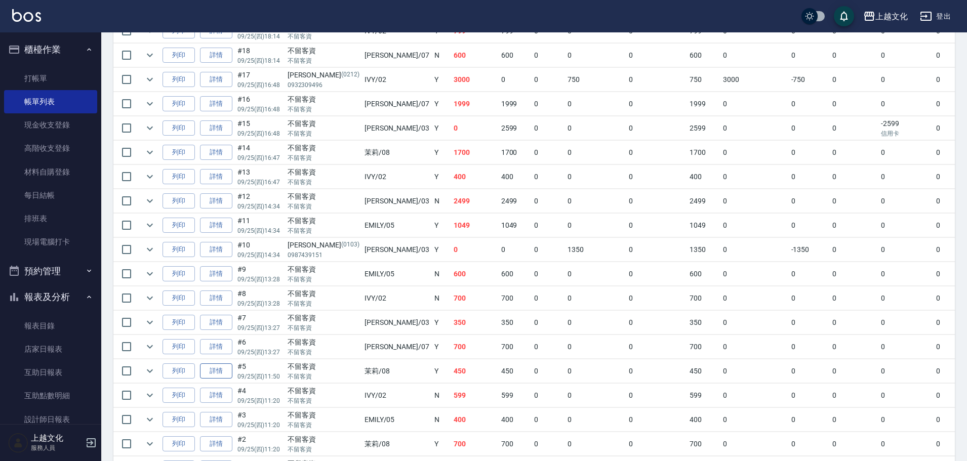
click at [209, 367] on link "詳情" at bounding box center [216, 371] width 32 height 16
click at [209, 367] on div "ORDERS 帳單列表 新開單 前天 昨天 今天 2025/09/25 設計師編號/姓名 設計師編號/姓名 顧客編號/姓名 顧客編號/姓名 其他付款方式 其他…" at bounding box center [483, 33] width 967 height 976
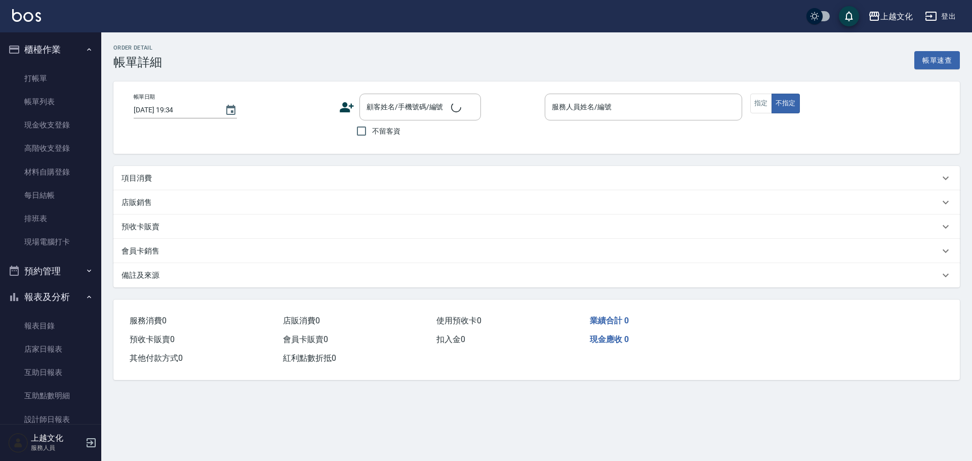
type input "2025/09/25 11:50"
checkbox input "true"
type input "茉莉-08"
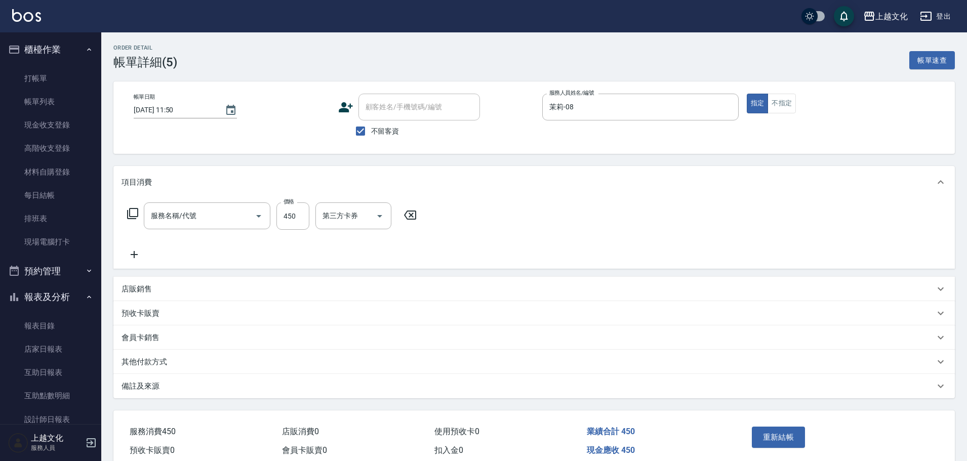
type input "指定剪(205)"
click at [284, 223] on input "450" at bounding box center [292, 215] width 33 height 27
type input "455"
click at [784, 441] on button "重新結帳" at bounding box center [779, 437] width 54 height 21
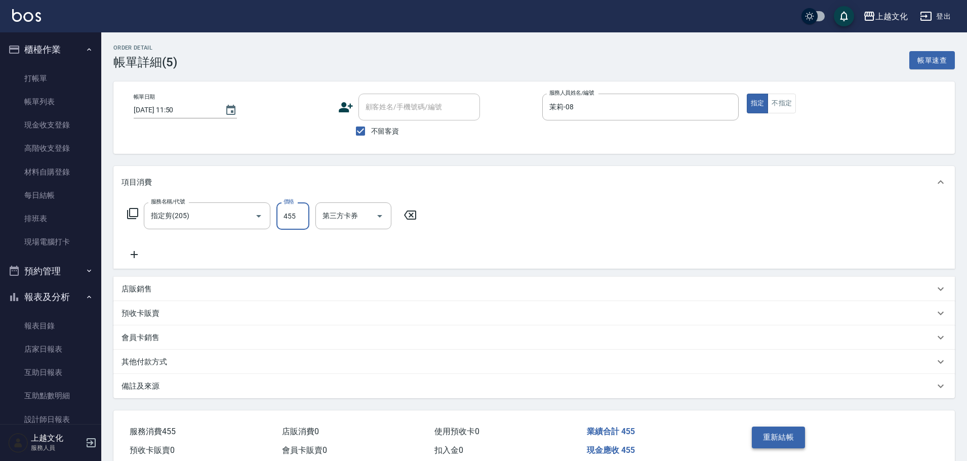
click at [784, 441] on div "重新結帳" at bounding box center [793, 445] width 92 height 44
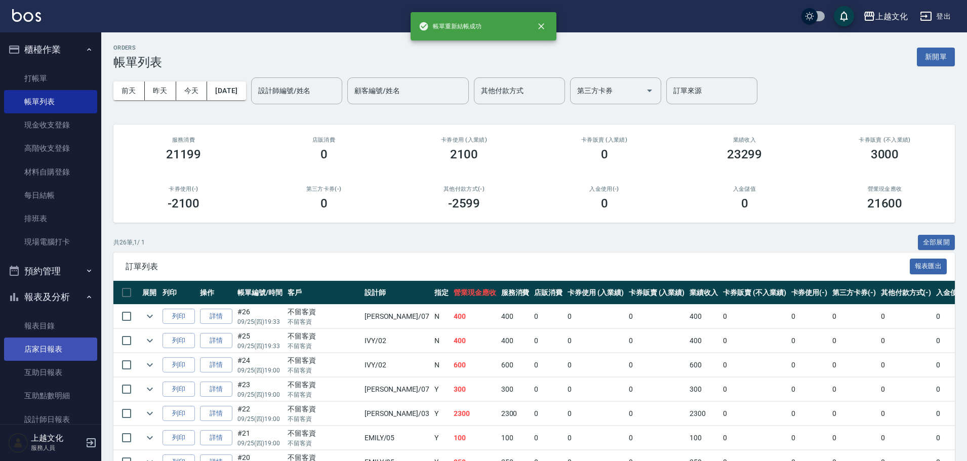
click at [34, 346] on link "店家日報表" at bounding box center [50, 349] width 93 height 23
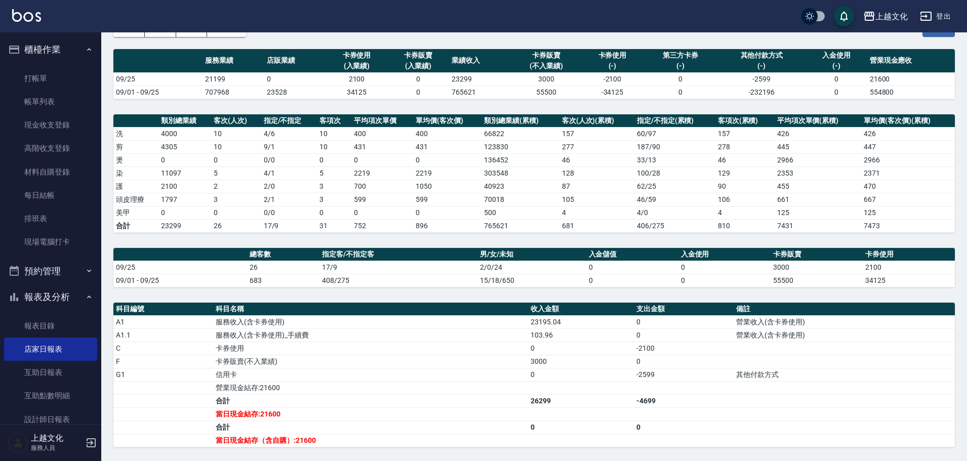
scroll to position [169, 0]
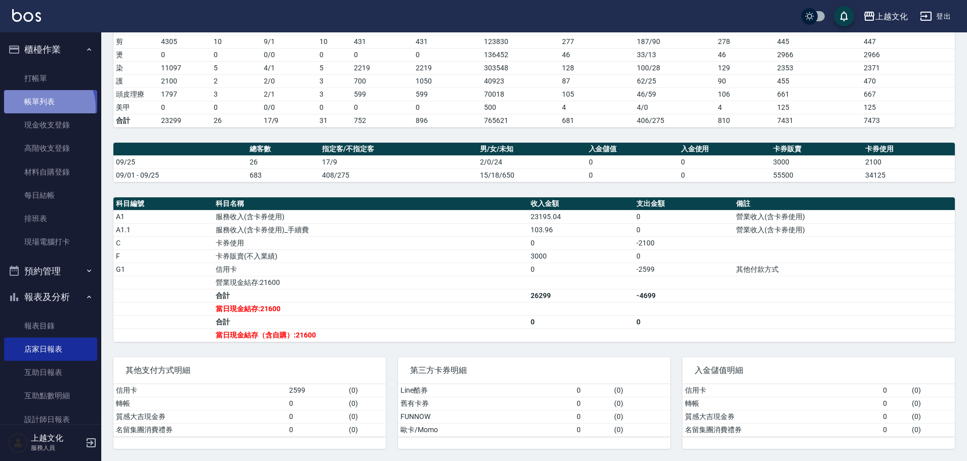
click at [43, 107] on link "帳單列表" at bounding box center [50, 101] width 93 height 23
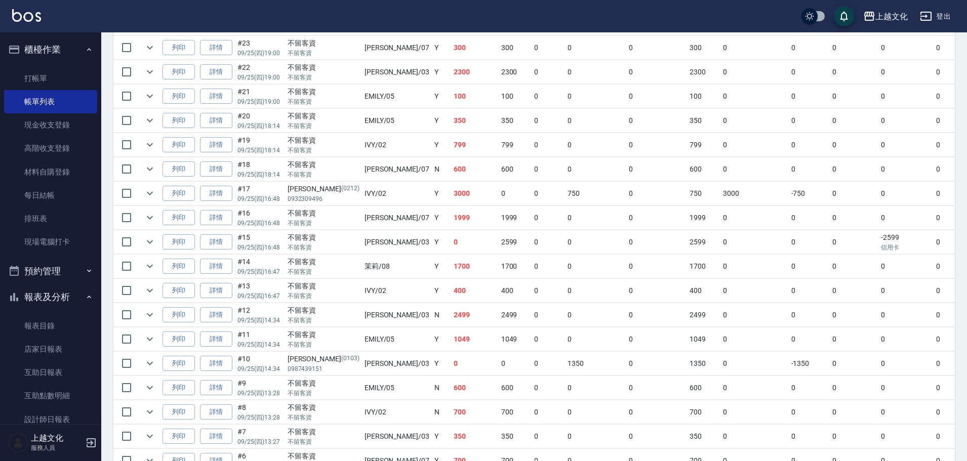
scroll to position [354, 0]
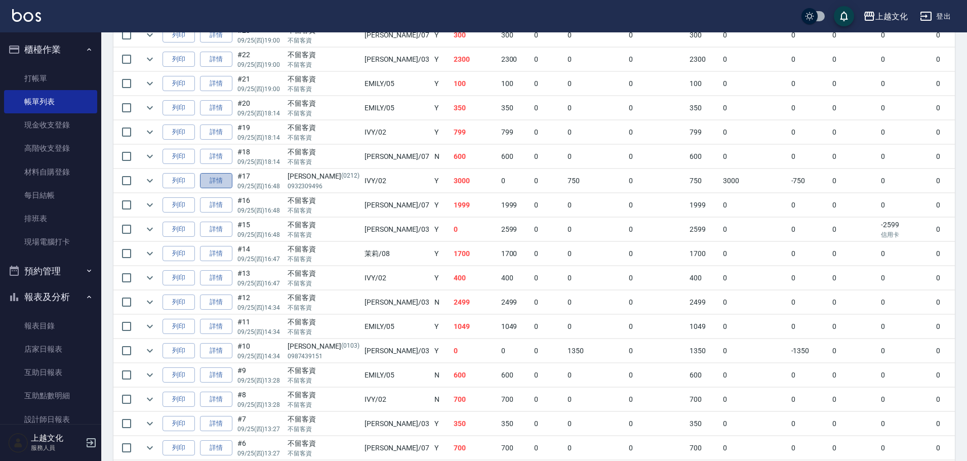
click at [225, 180] on link "詳情" at bounding box center [216, 181] width 32 height 16
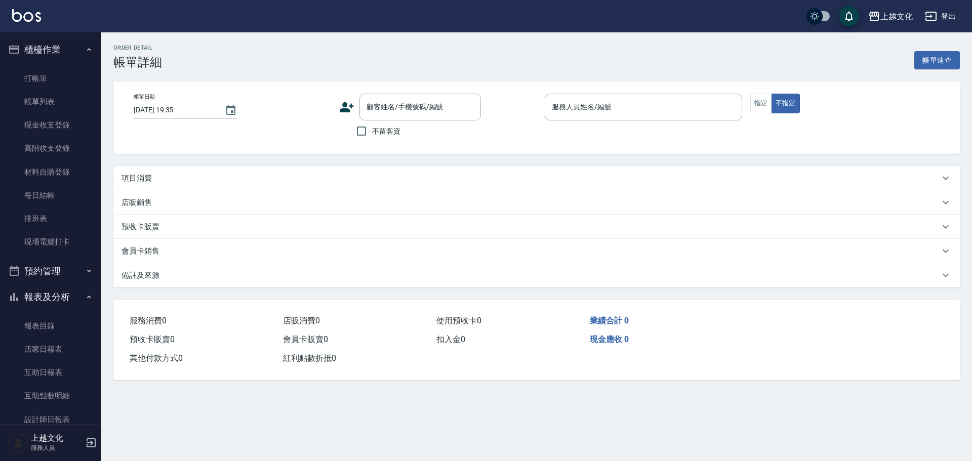
type input "2025/09/25 16:48"
type input "IVY-02"
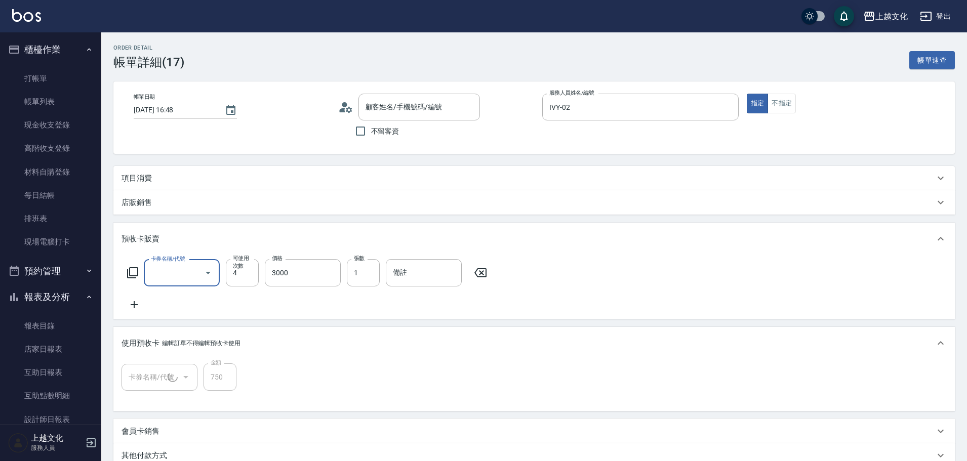
type input "曾曜婷/0932309496/0212"
type input "護髮包卡ˋ(1/1)"
type input "護髮包卡ˋ(002)"
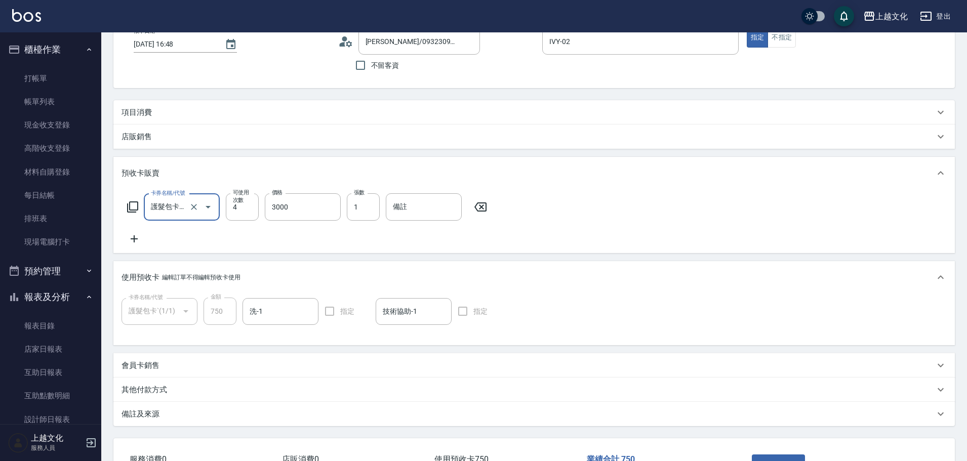
scroll to position [140, 0]
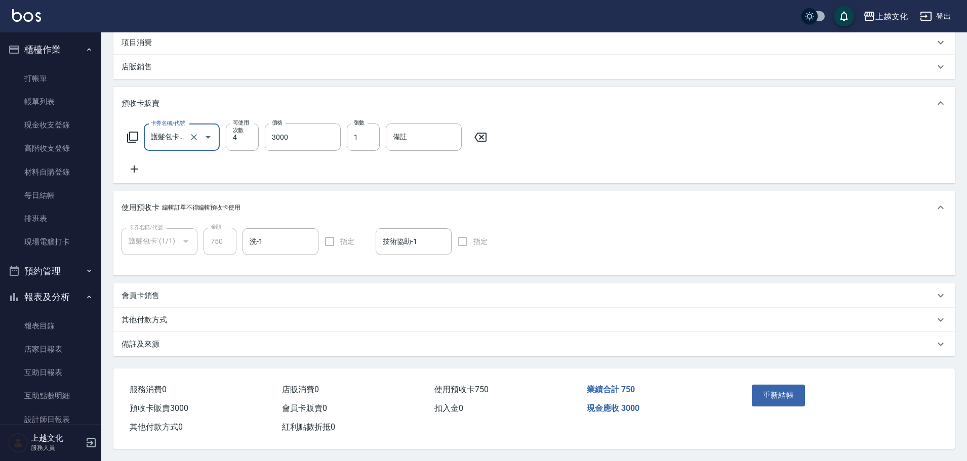
click at [145, 316] on p "其他付款方式" at bounding box center [144, 320] width 46 height 11
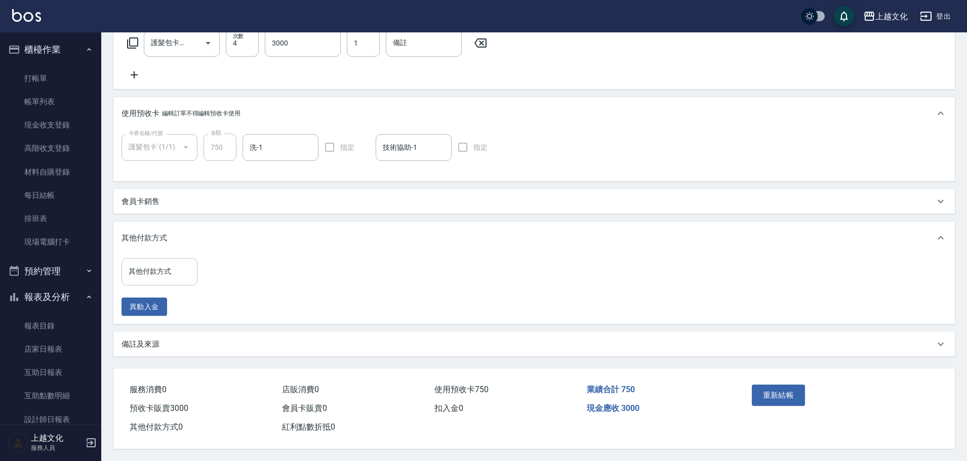
scroll to position [234, 0]
click at [151, 266] on input "其他付款方式" at bounding box center [159, 272] width 67 height 18
drag, startPoint x: 151, startPoint y: 266, endPoint x: 146, endPoint y: 293, distance: 27.8
click at [151, 266] on input "其他付款方式" at bounding box center [159, 272] width 67 height 18
click at [137, 273] on input "其他付款方式" at bounding box center [159, 272] width 67 height 18
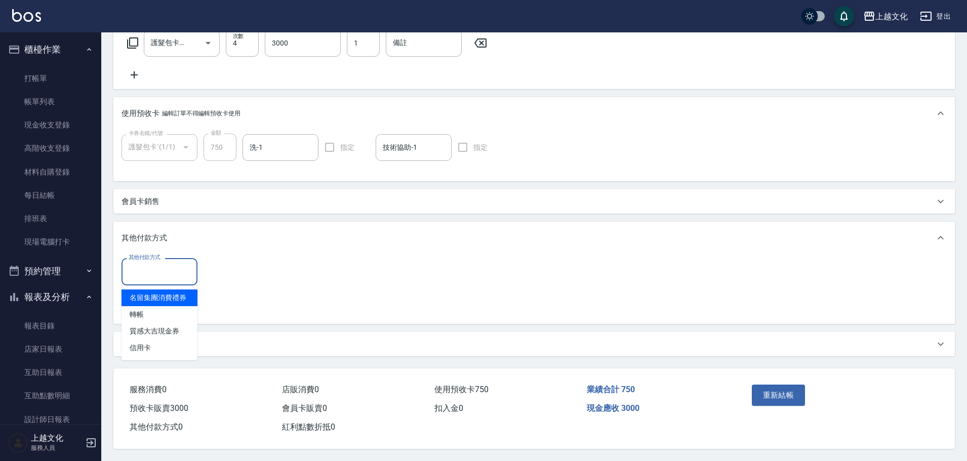
click at [136, 301] on span "名留集團消費禮券" at bounding box center [159, 297] width 76 height 17
click at [145, 277] on div "名留集團消費禮券 其他付款方式" at bounding box center [159, 271] width 76 height 27
drag, startPoint x: 139, startPoint y: 315, endPoint x: 144, endPoint y: 309, distance: 7.9
click at [139, 314] on span "轉帳" at bounding box center [159, 314] width 76 height 17
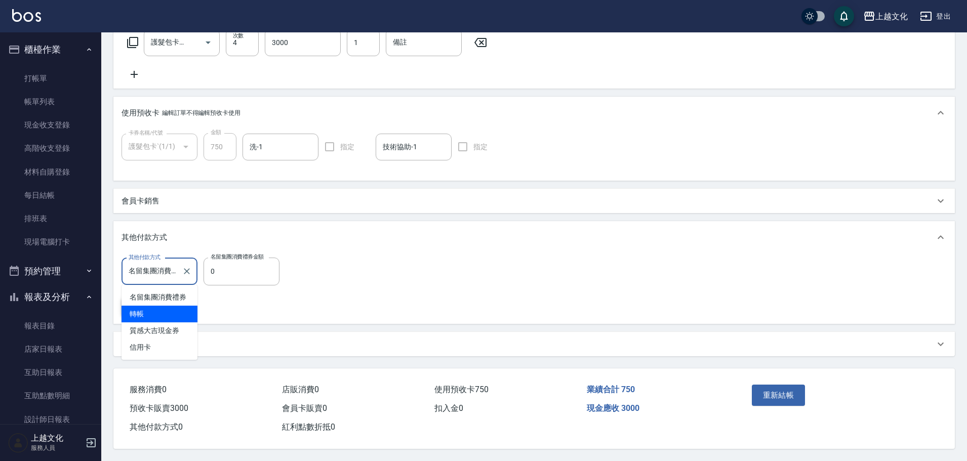
type input "轉帳"
click at [205, 273] on input "0" at bounding box center [241, 271] width 76 height 27
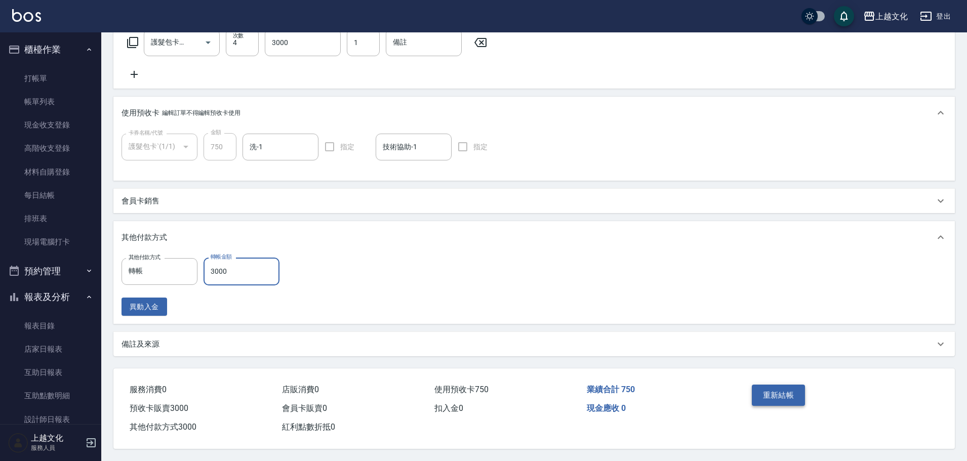
type input "3000"
click at [775, 386] on button "重新結帳" at bounding box center [779, 395] width 54 height 21
click at [775, 386] on div "重新結帳" at bounding box center [793, 403] width 92 height 44
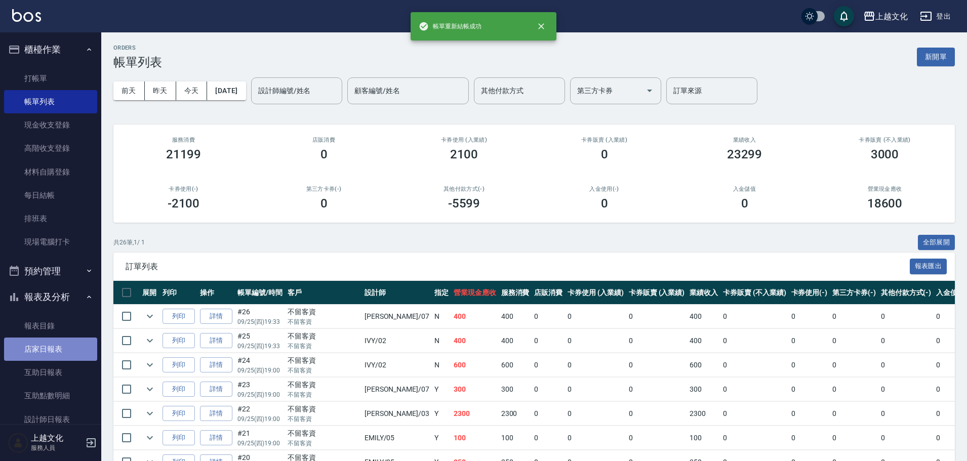
click at [50, 350] on link "店家日報表" at bounding box center [50, 349] width 93 height 23
